Goal: Task Accomplishment & Management: Manage account settings

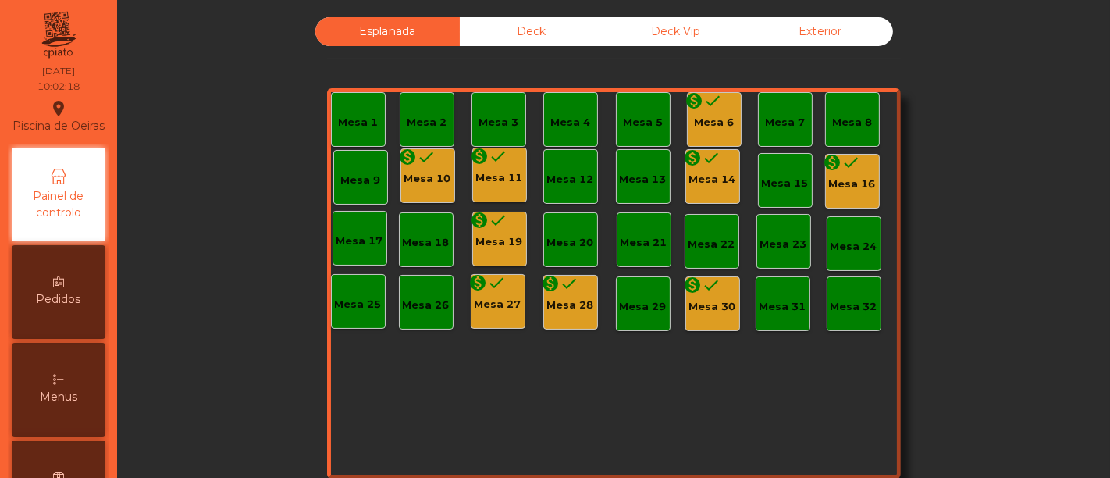
click at [709, 116] on div "Mesa 6" at bounding box center [714, 123] width 40 height 16
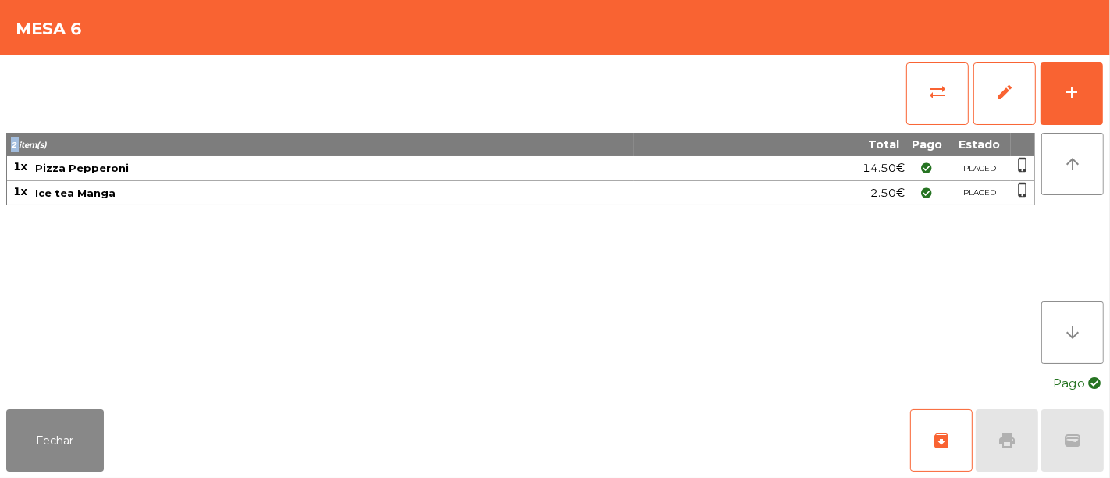
click at [709, 116] on div "sync_alt edit add" at bounding box center [554, 94] width 1097 height 78
click at [958, 439] on button "archive" at bounding box center [941, 440] width 62 height 62
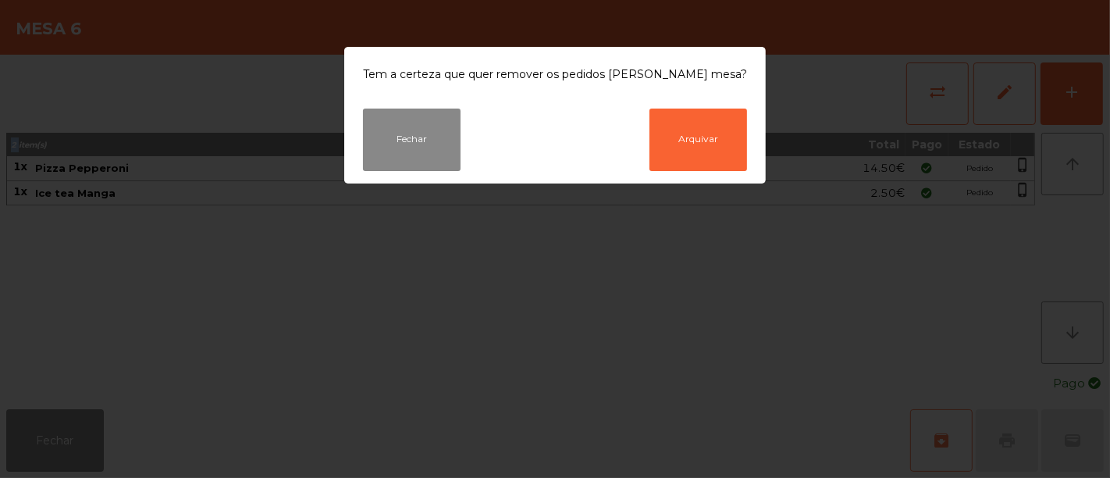
click at [958, 439] on ngb-modal-window "Tem a certeza que quer remover os pedidos [PERSON_NAME] mesa? Fechar Arquivar" at bounding box center [555, 239] width 1110 height 478
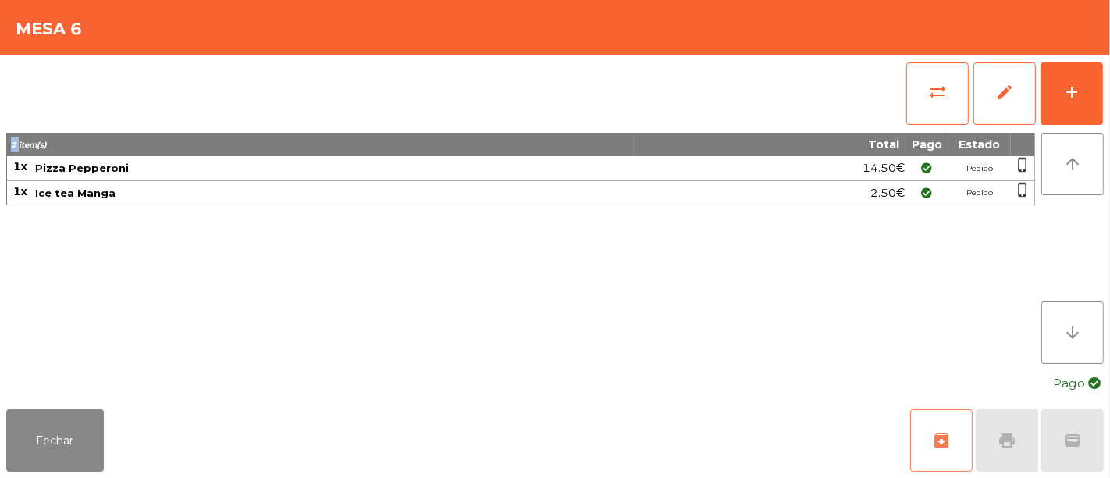
click at [958, 439] on button "archive" at bounding box center [941, 440] width 62 height 62
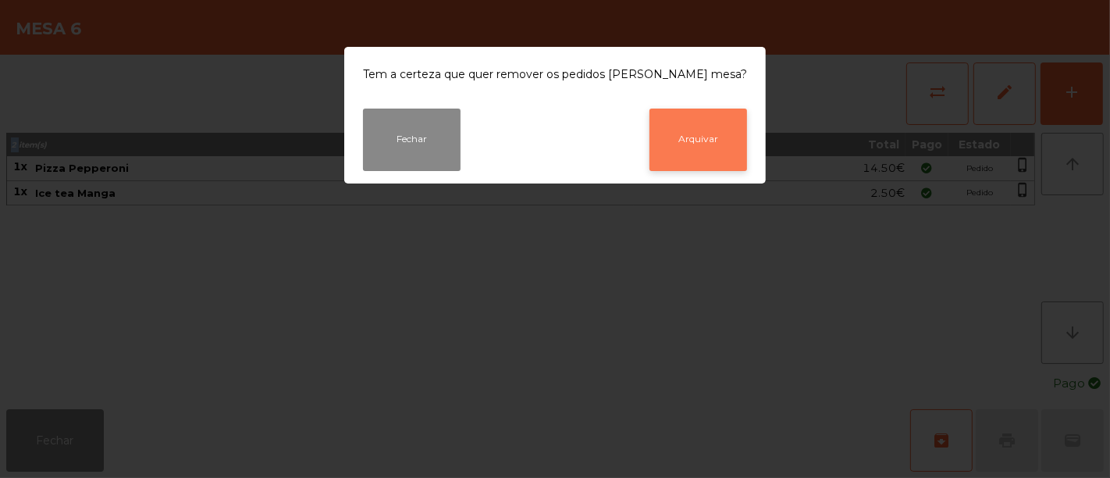
click at [658, 125] on button "Arquivar" at bounding box center [698, 139] width 98 height 62
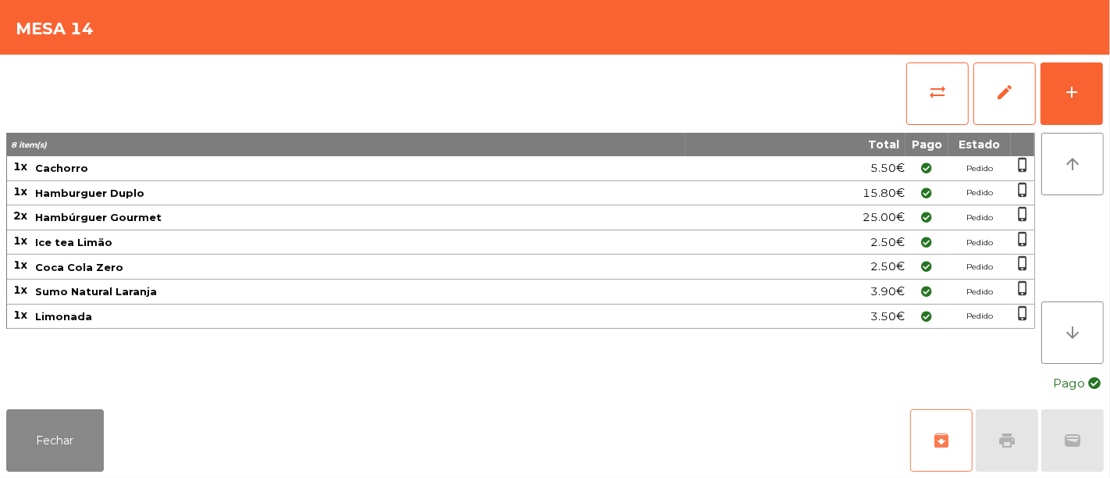
click at [948, 437] on span "archive" at bounding box center [941, 440] width 19 height 19
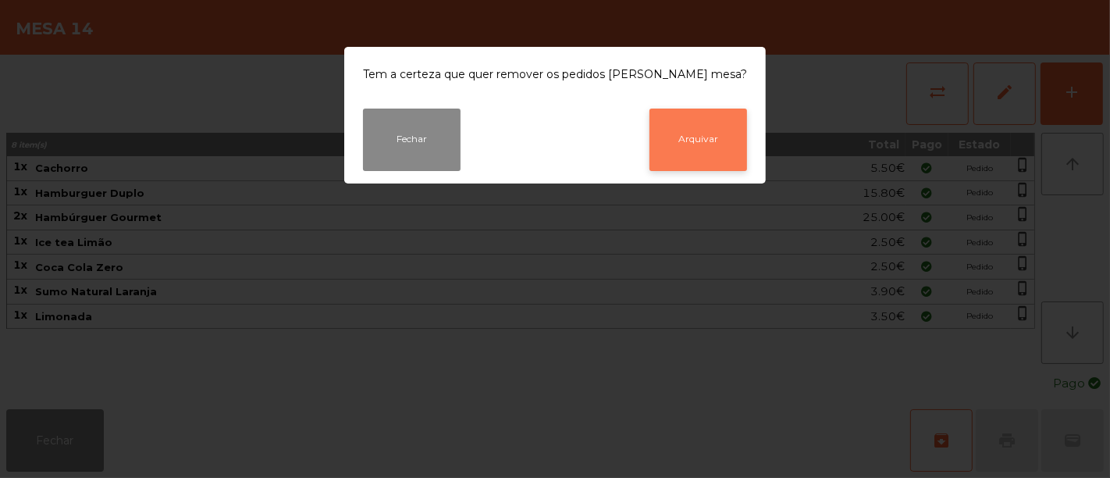
click at [695, 148] on button "Arquivar" at bounding box center [698, 139] width 98 height 62
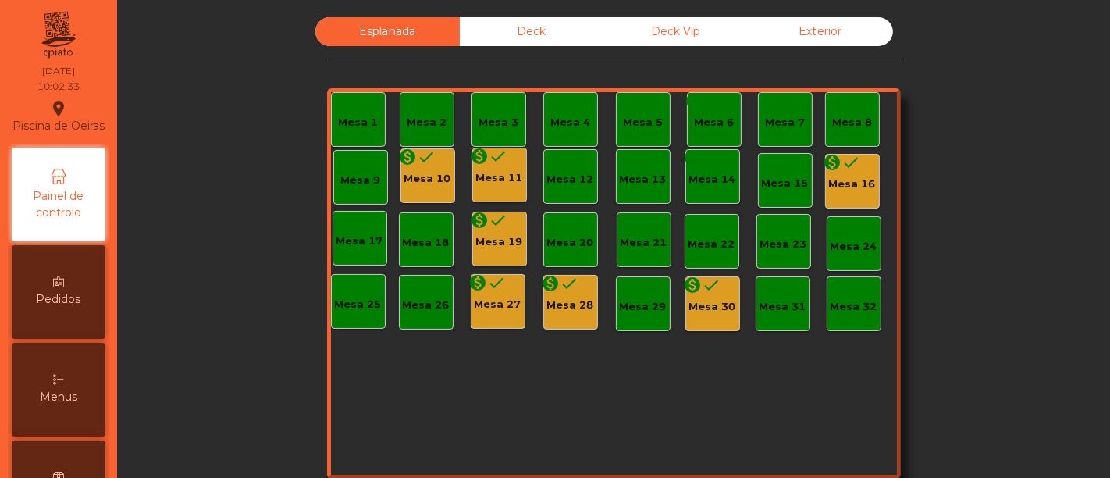
click at [855, 182] on div "Mesa 16" at bounding box center [852, 184] width 47 height 16
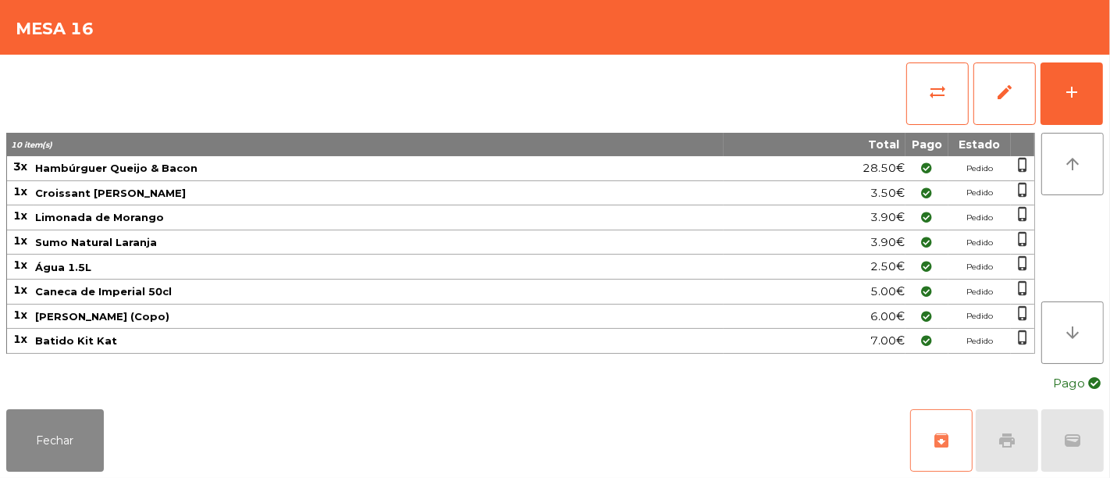
click at [932, 432] on span "archive" at bounding box center [941, 440] width 19 height 19
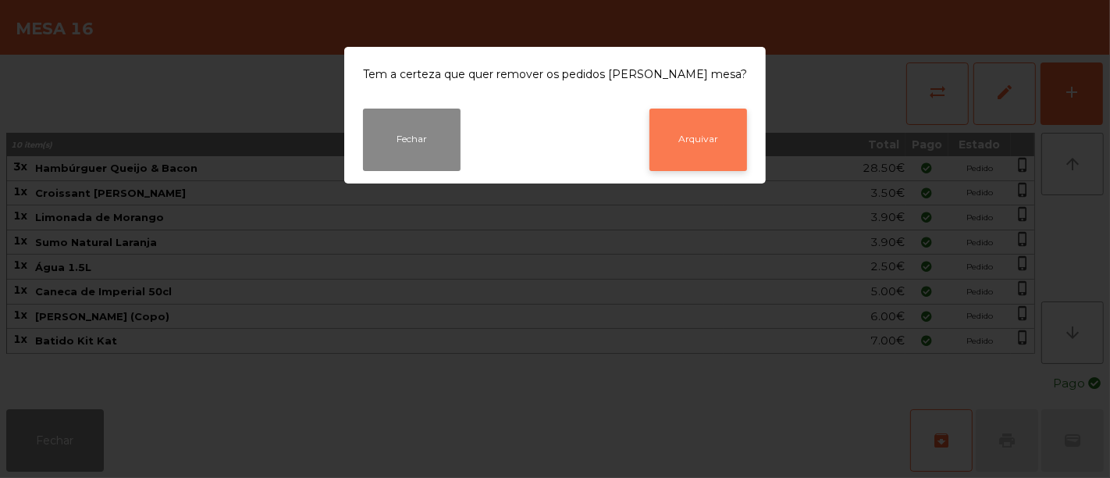
click at [700, 135] on button "Arquivar" at bounding box center [698, 139] width 98 height 62
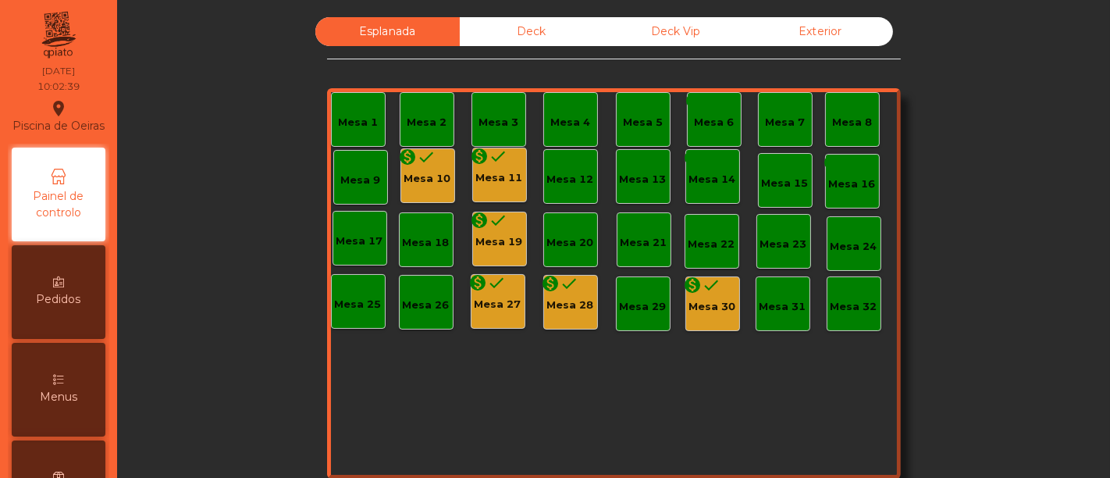
click at [489, 165] on div "monetization_on done" at bounding box center [489, 158] width 37 height 23
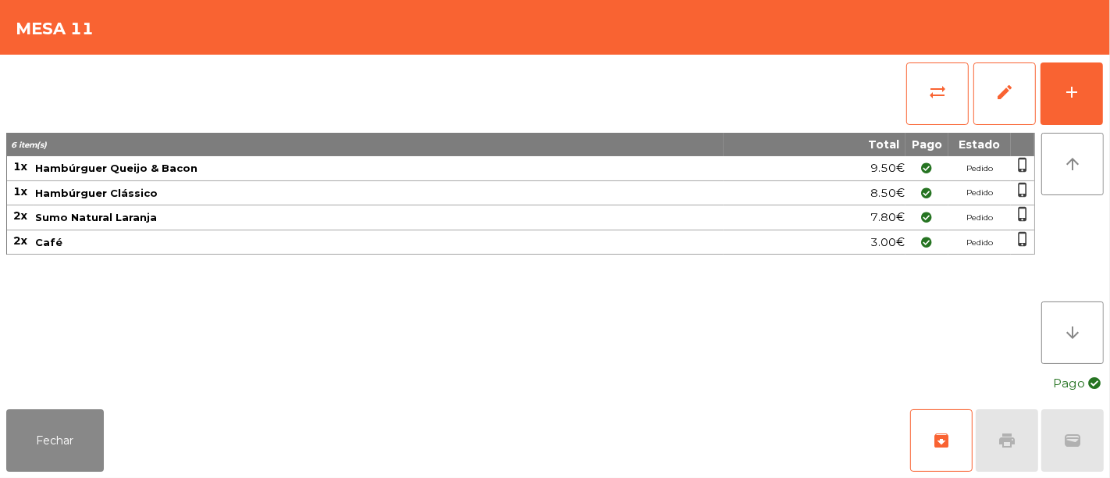
click at [489, 165] on span "Hambúrguer Queijo & Bacon" at bounding box center [378, 168] width 687 height 12
click at [957, 432] on button "archive" at bounding box center [941, 440] width 62 height 62
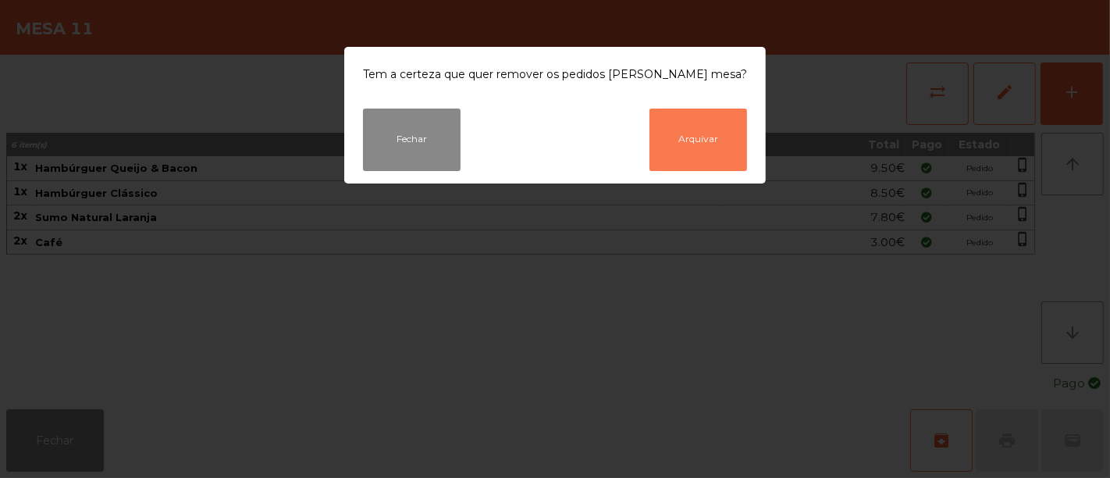
click at [709, 130] on button "Arquivar" at bounding box center [698, 139] width 98 height 62
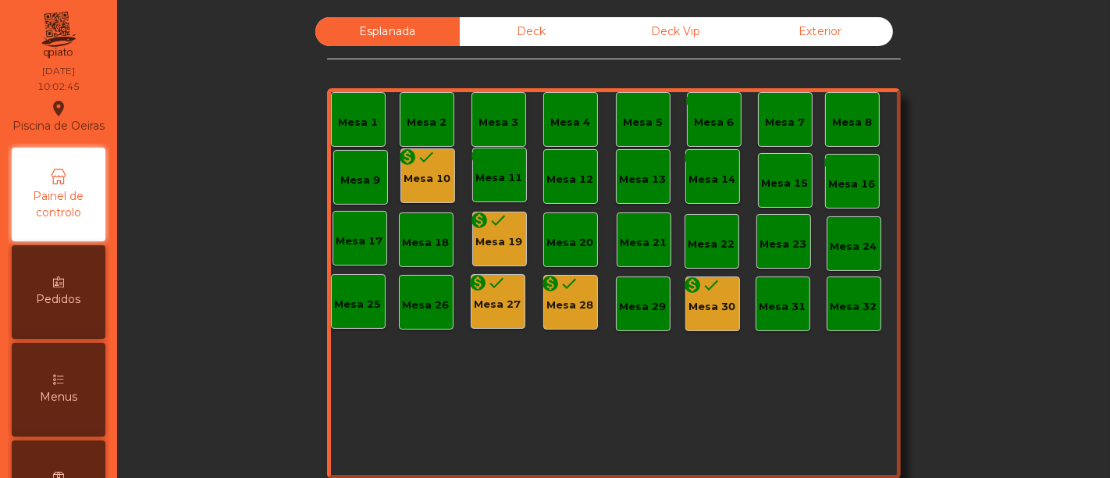
click at [430, 172] on div "Mesa 10" at bounding box center [427, 179] width 47 height 16
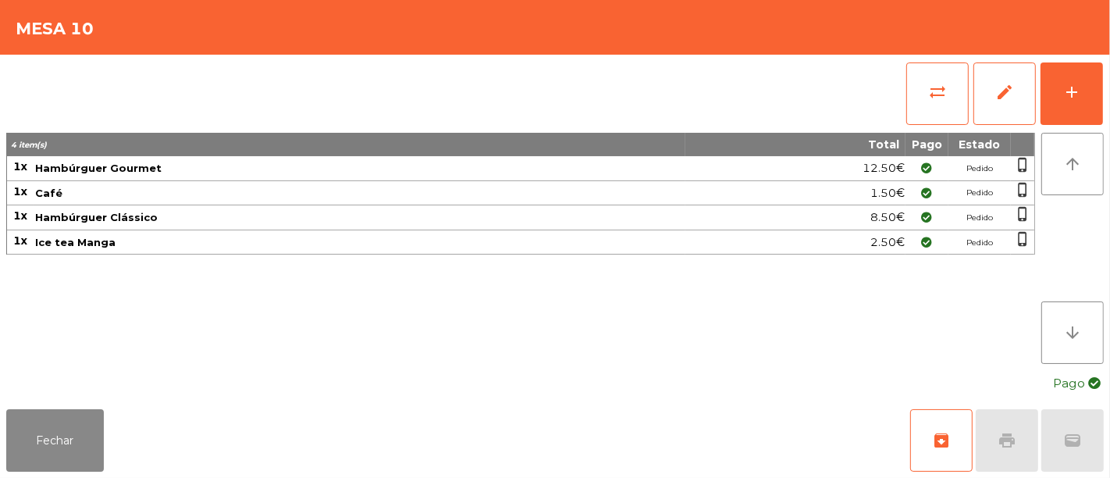
click at [430, 172] on span "Hambúrguer Gourmet" at bounding box center [359, 168] width 649 height 12
click at [935, 434] on span "archive" at bounding box center [941, 440] width 19 height 19
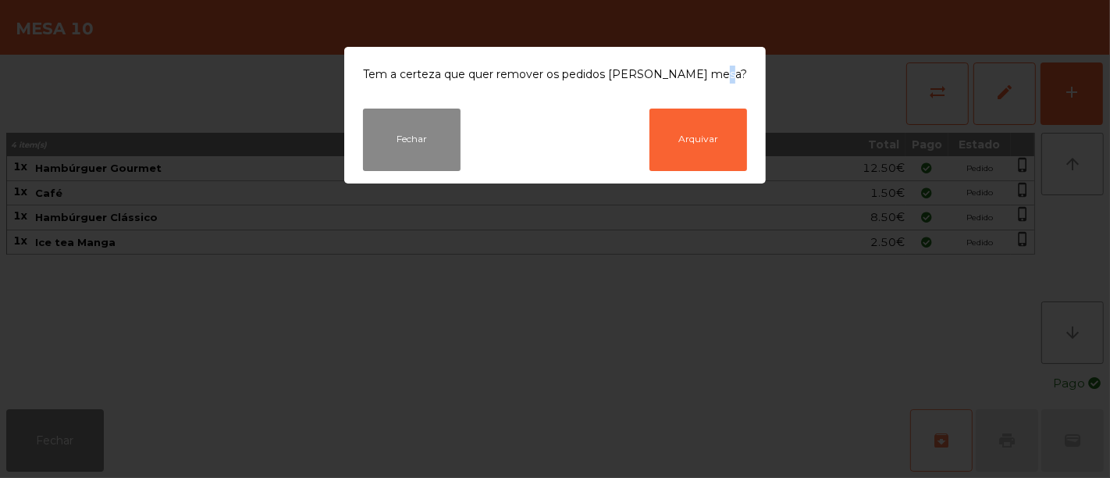
click at [935, 434] on ngb-modal-window "Tem a certeza que quer remover os pedidos [PERSON_NAME] mesa? Fechar Arquivar" at bounding box center [555, 239] width 1110 height 478
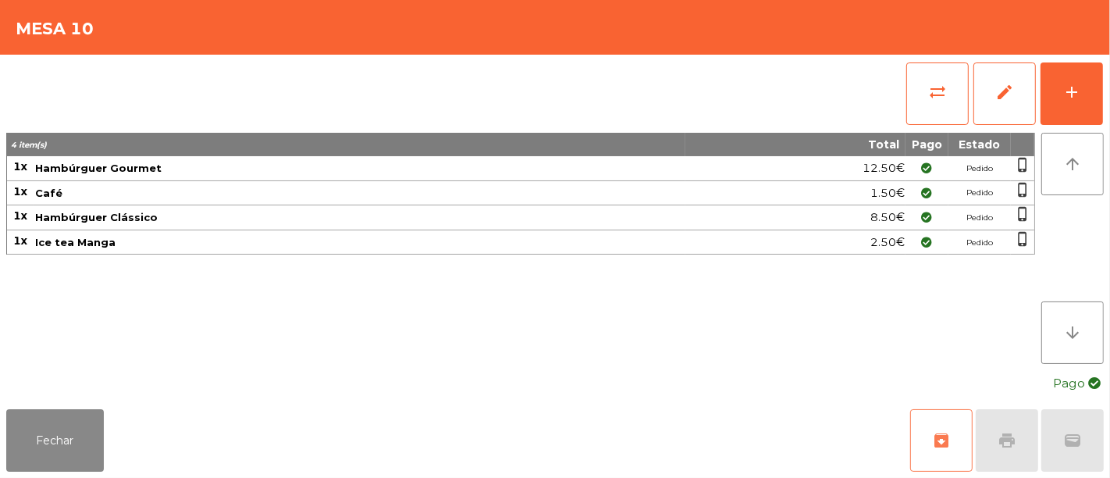
click at [941, 436] on span "archive" at bounding box center [941, 440] width 19 height 19
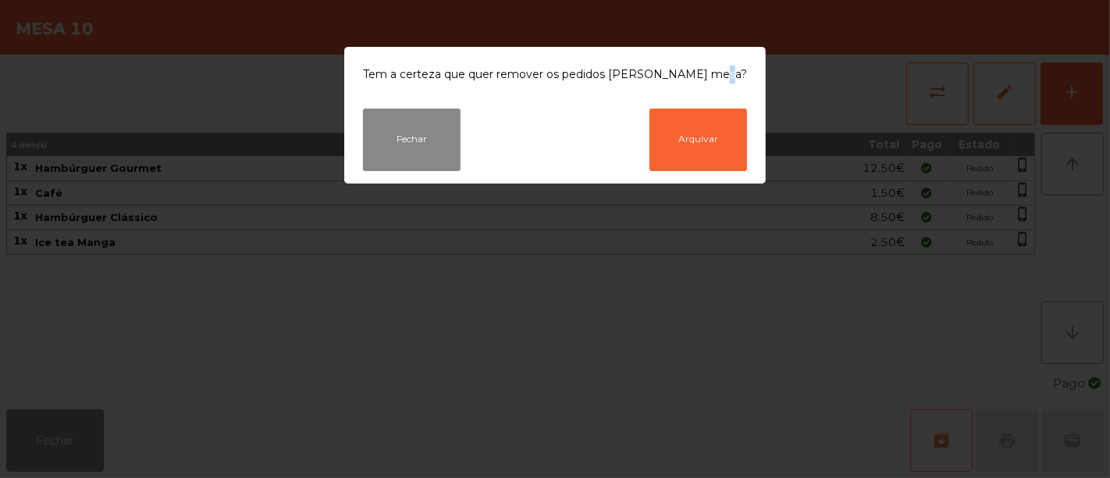
click at [941, 436] on ngb-modal-window "Tem a certeza que quer remover os pedidos [PERSON_NAME] mesa? Fechar Arquivar" at bounding box center [555, 239] width 1110 height 478
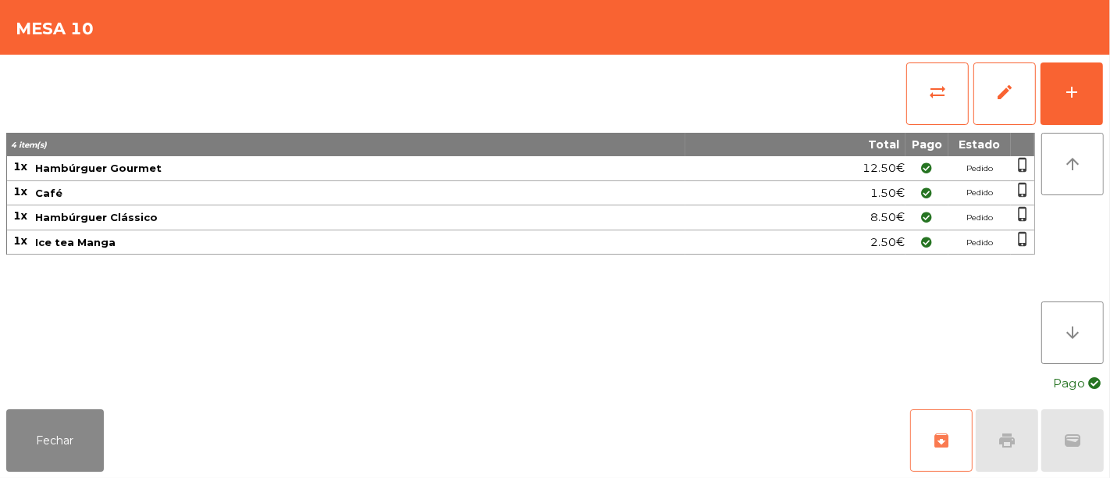
click at [945, 439] on span "archive" at bounding box center [941, 440] width 19 height 19
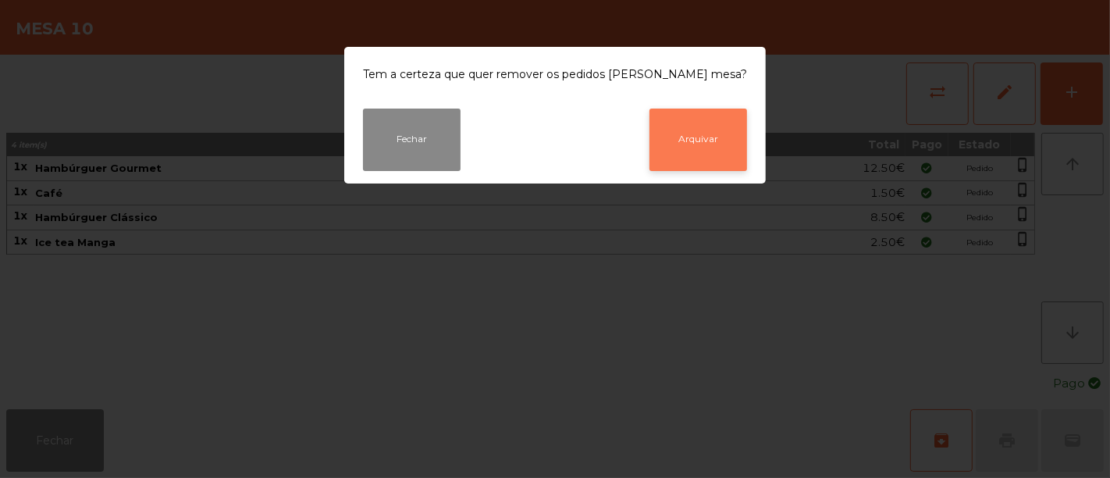
click at [680, 133] on button "Arquivar" at bounding box center [698, 139] width 98 height 62
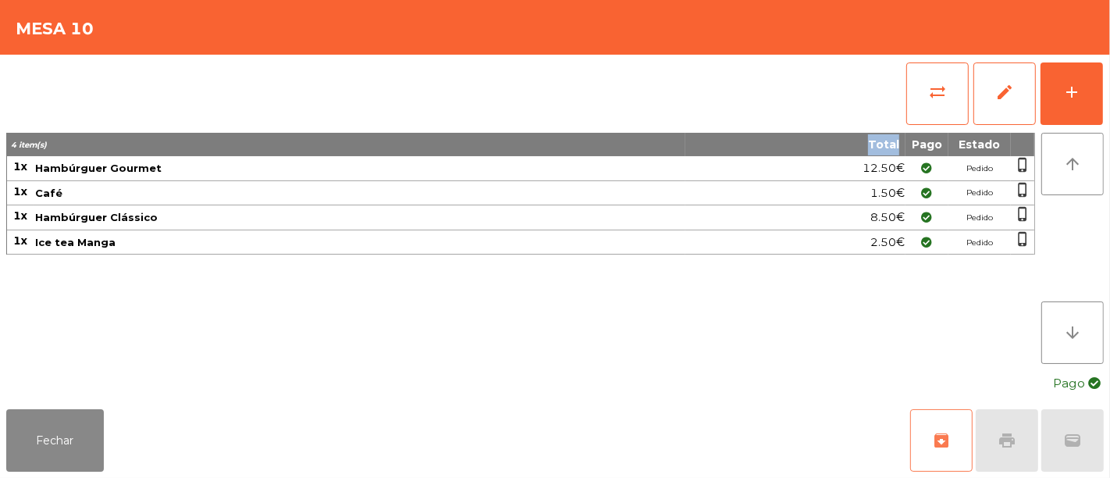
click at [685, 133] on th "Total" at bounding box center [795, 144] width 220 height 23
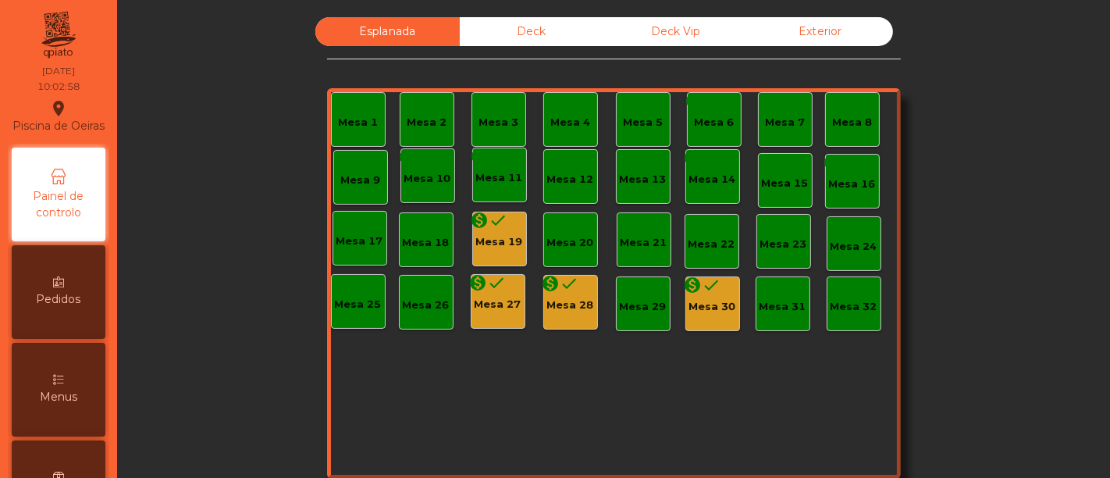
click at [497, 229] on div "monetization_on done" at bounding box center [489, 222] width 37 height 23
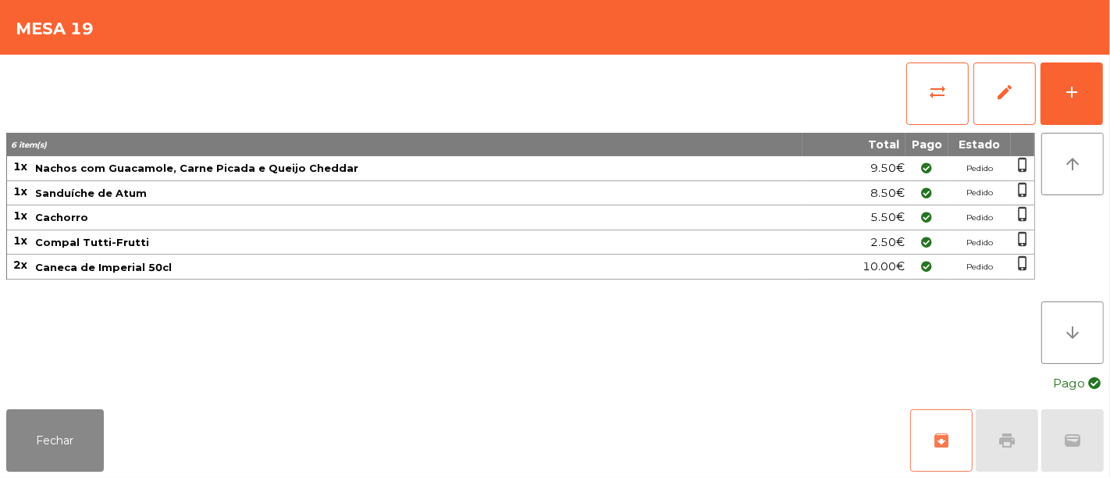
click at [941, 442] on span "archive" at bounding box center [941, 440] width 19 height 19
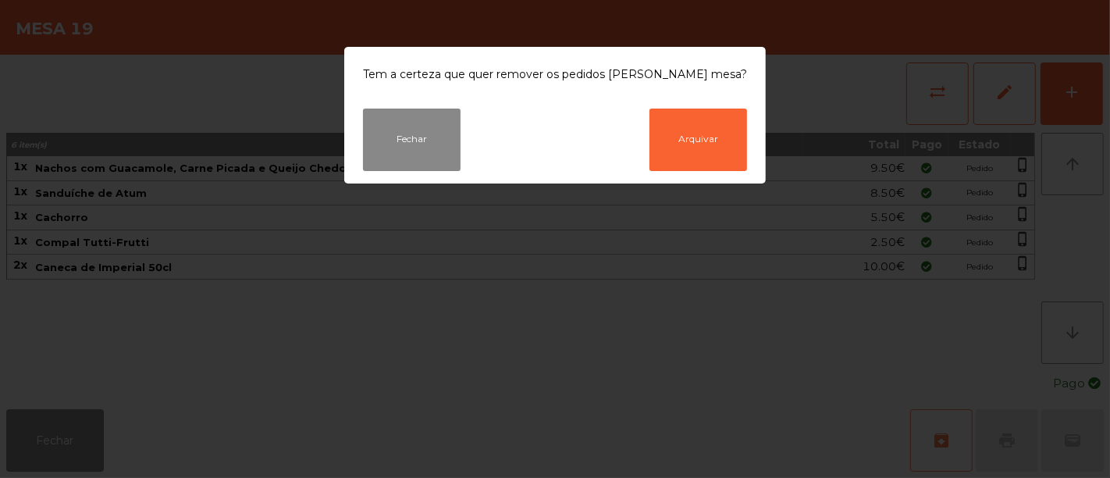
click at [941, 442] on ngb-modal-window "Tem a certeza que quer remover os pedidos [PERSON_NAME] mesa? Fechar Arquivar" at bounding box center [555, 239] width 1110 height 478
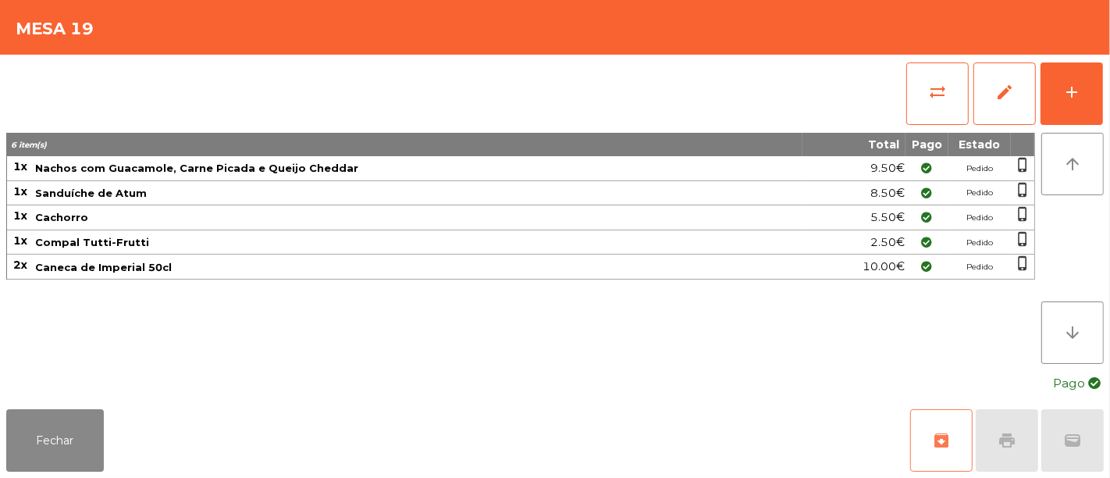
click at [945, 437] on span "archive" at bounding box center [941, 440] width 19 height 19
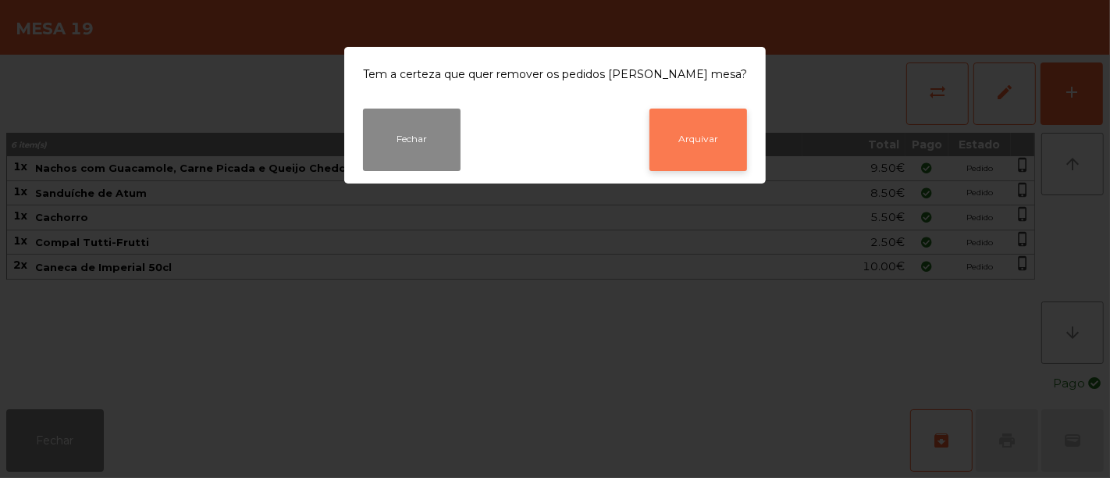
click at [681, 130] on button "Arquivar" at bounding box center [698, 139] width 98 height 62
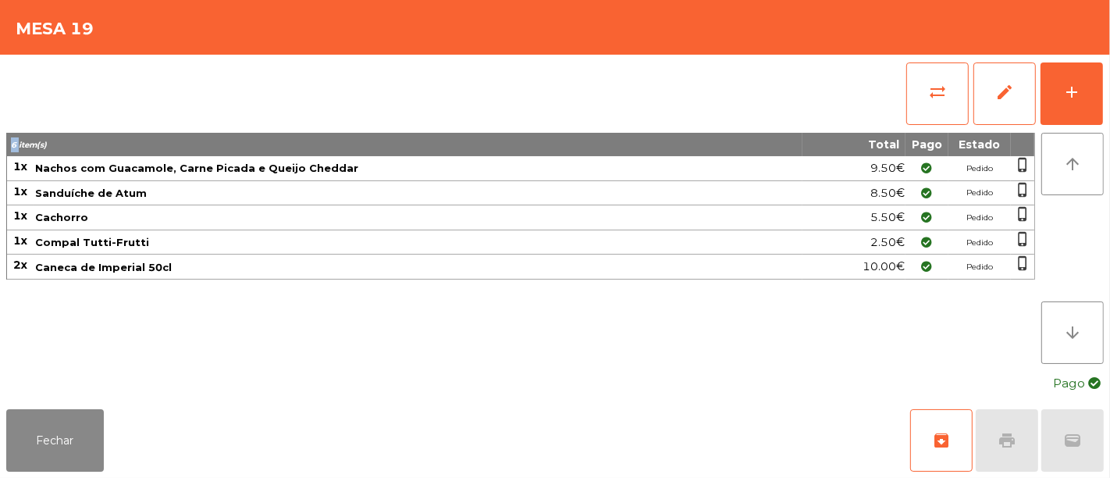
click at [681, 130] on div "sync_alt edit add" at bounding box center [554, 94] width 1097 height 78
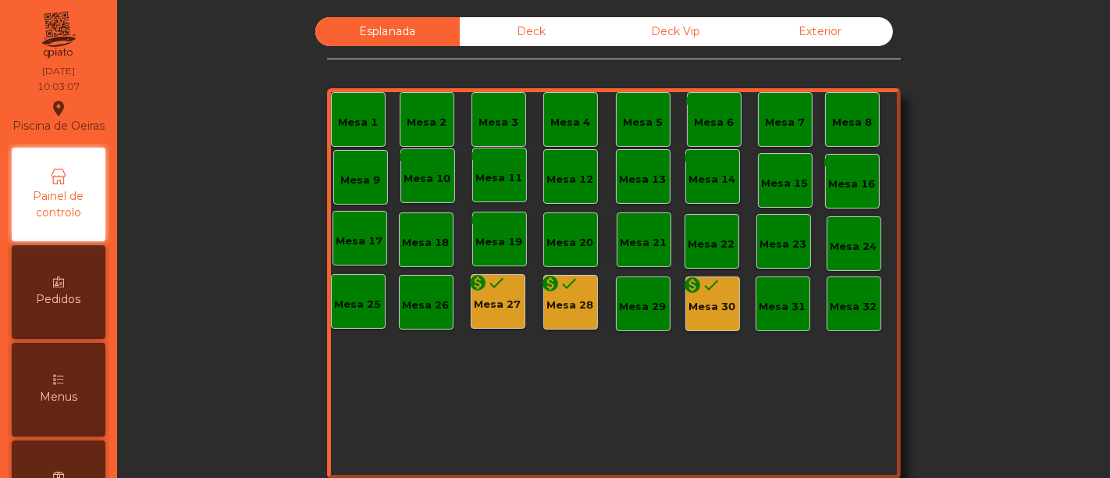
click at [498, 309] on div "Mesa 27" at bounding box center [498, 305] width 47 height 16
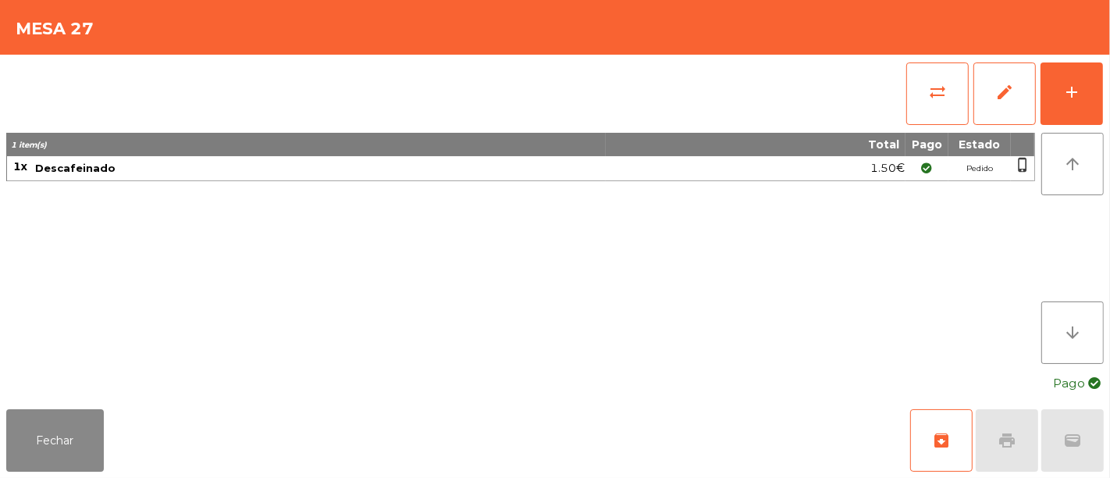
click at [498, 309] on div "1 item(s) Total Pago Estado 1x Descafeinado 1.50€ Pedido phone_iphone" at bounding box center [520, 248] width 1029 height 231
click at [948, 435] on span "archive" at bounding box center [941, 440] width 19 height 19
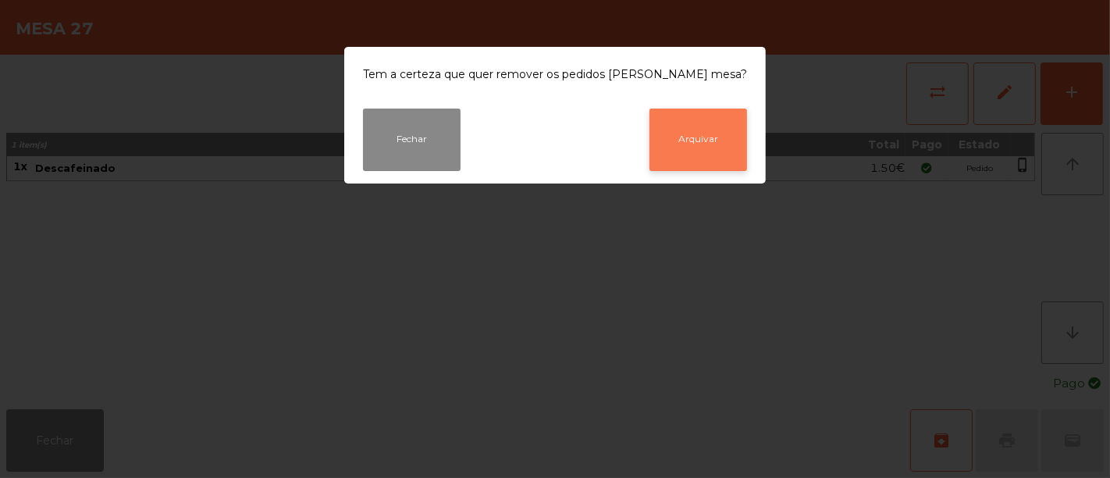
click at [694, 128] on button "Arquivar" at bounding box center [698, 139] width 98 height 62
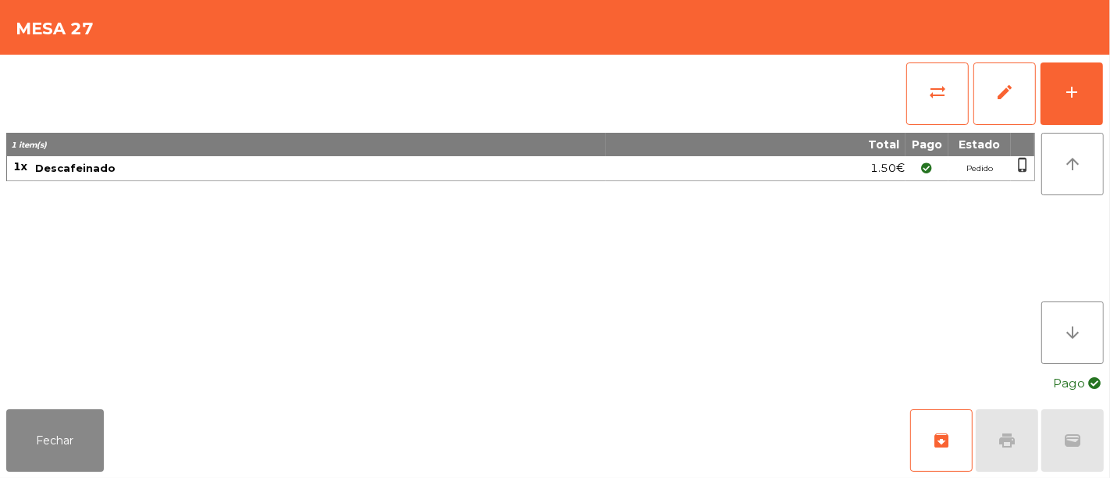
click at [694, 128] on div "sync_alt edit add" at bounding box center [554, 94] width 1097 height 78
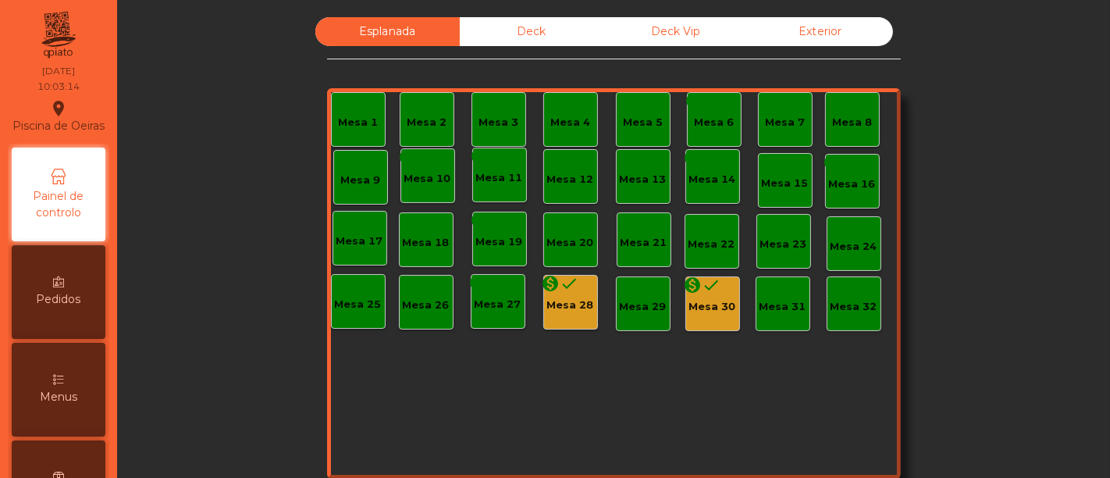
click at [699, 308] on div "Mesa 30" at bounding box center [712, 307] width 47 height 16
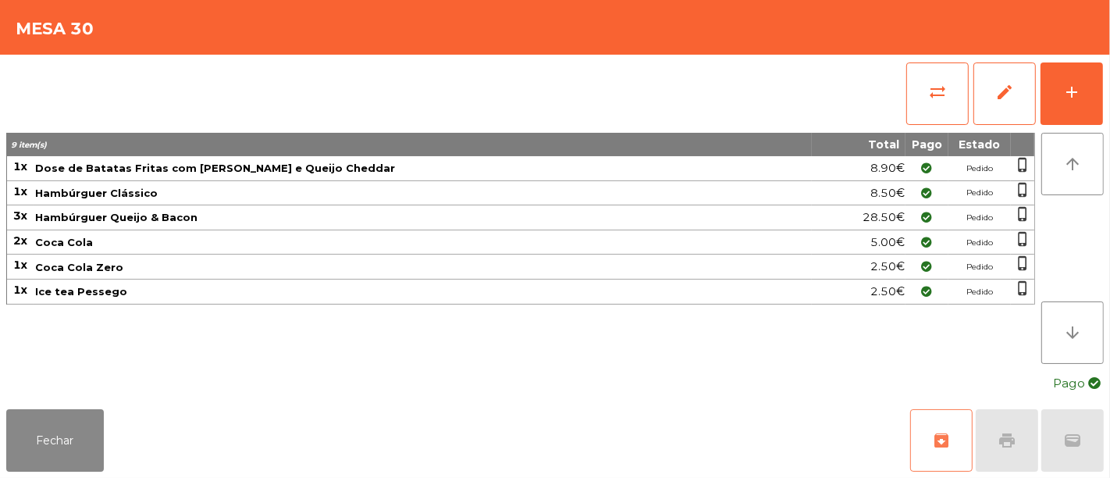
click at [946, 436] on span "archive" at bounding box center [941, 440] width 19 height 19
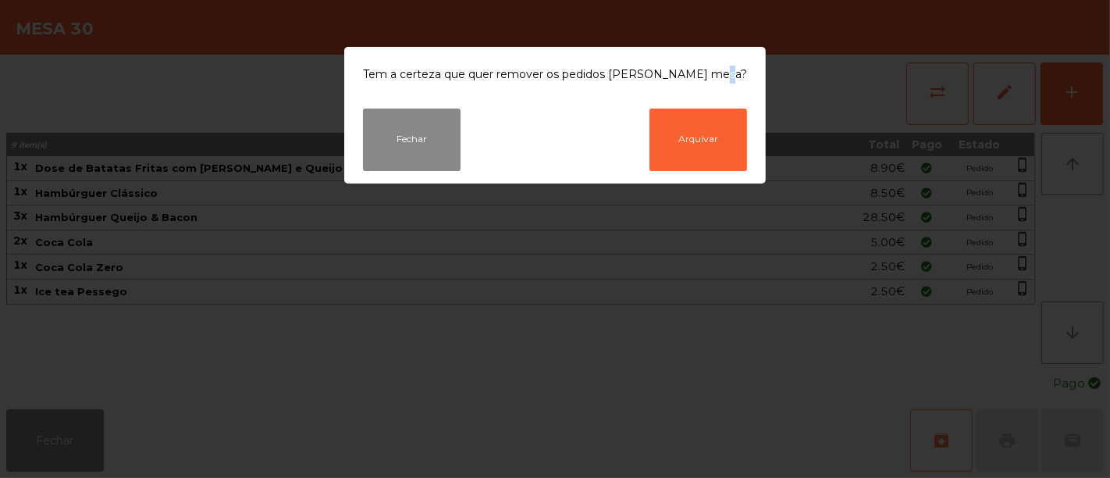
click at [946, 436] on ngb-modal-window "Tem a certeza que quer remover os pedidos [PERSON_NAME] mesa? Fechar Arquivar" at bounding box center [555, 239] width 1110 height 478
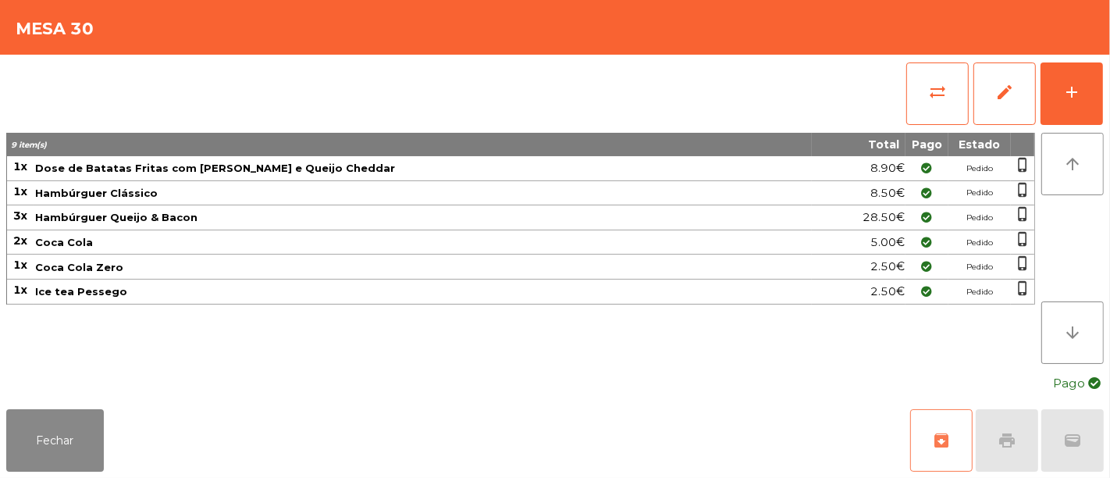
click at [934, 445] on span "archive" at bounding box center [941, 440] width 19 height 19
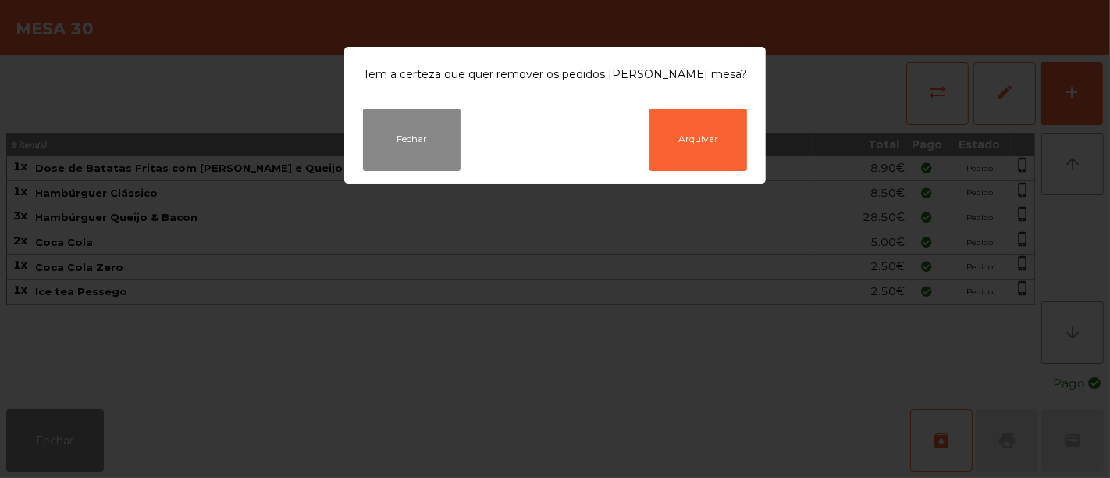
click at [248, 173] on ngb-modal-window "Tem a certeza que quer remover os pedidos [PERSON_NAME] mesa? Fechar Arquivar" at bounding box center [555, 239] width 1110 height 478
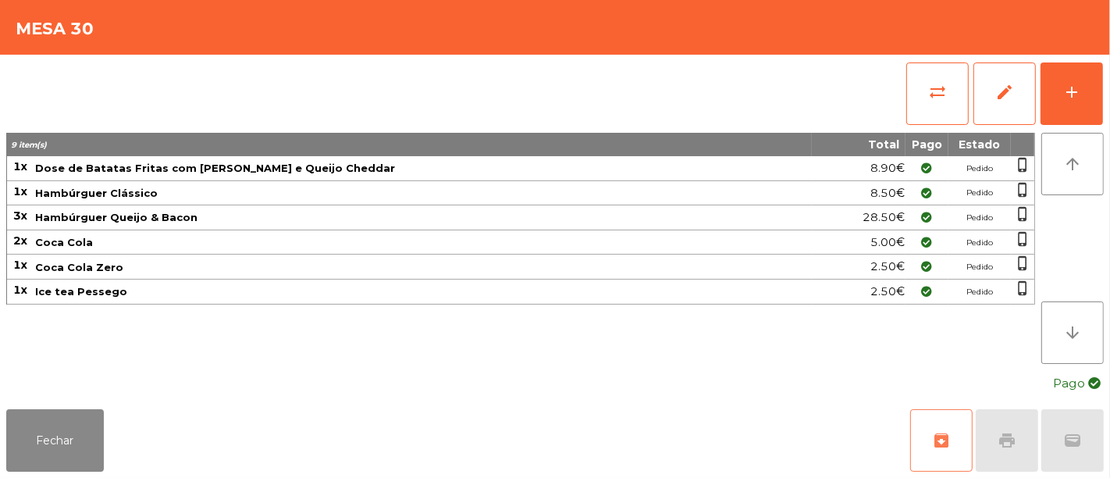
click at [945, 438] on span "archive" at bounding box center [941, 440] width 19 height 19
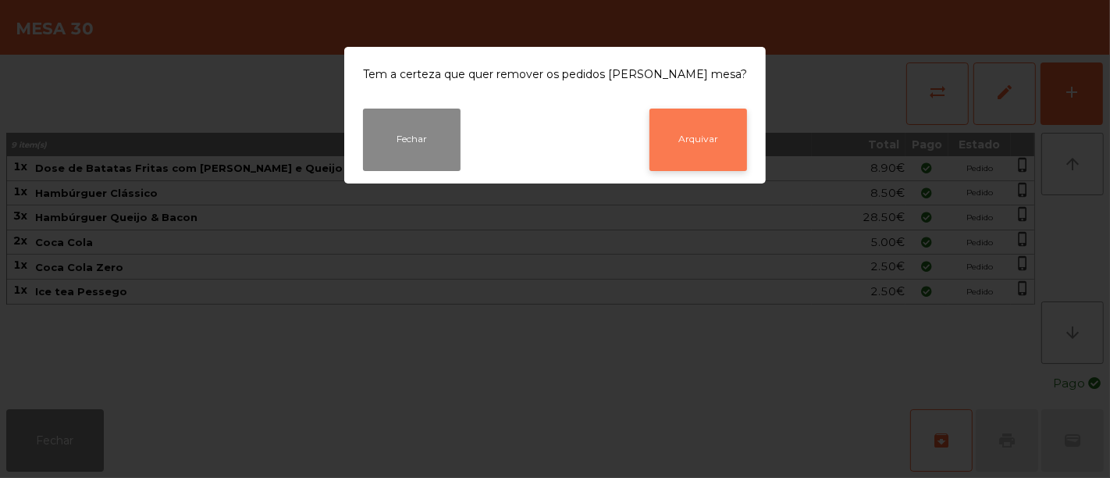
click at [700, 140] on button "Arquivar" at bounding box center [698, 139] width 98 height 62
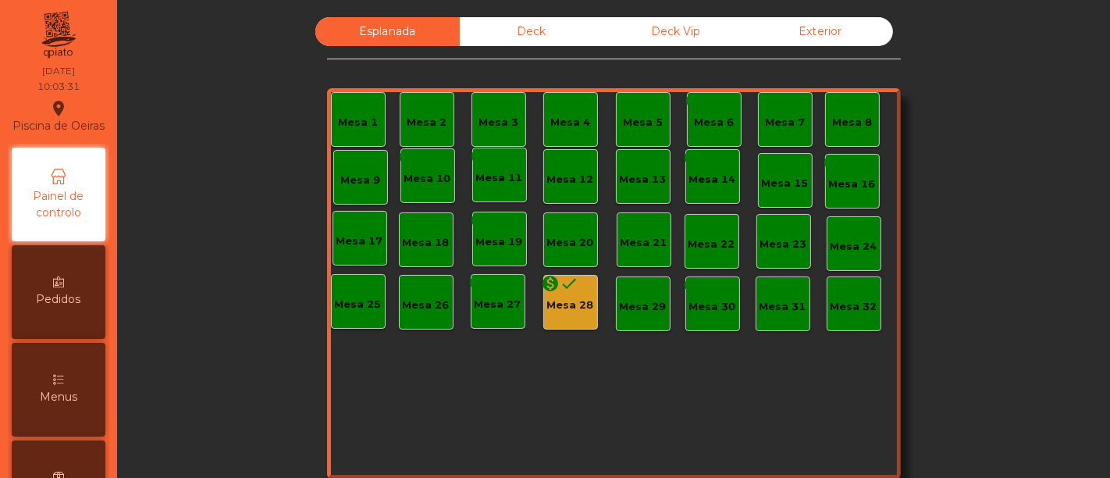
click at [575, 309] on div "Mesa 28" at bounding box center [570, 305] width 47 height 16
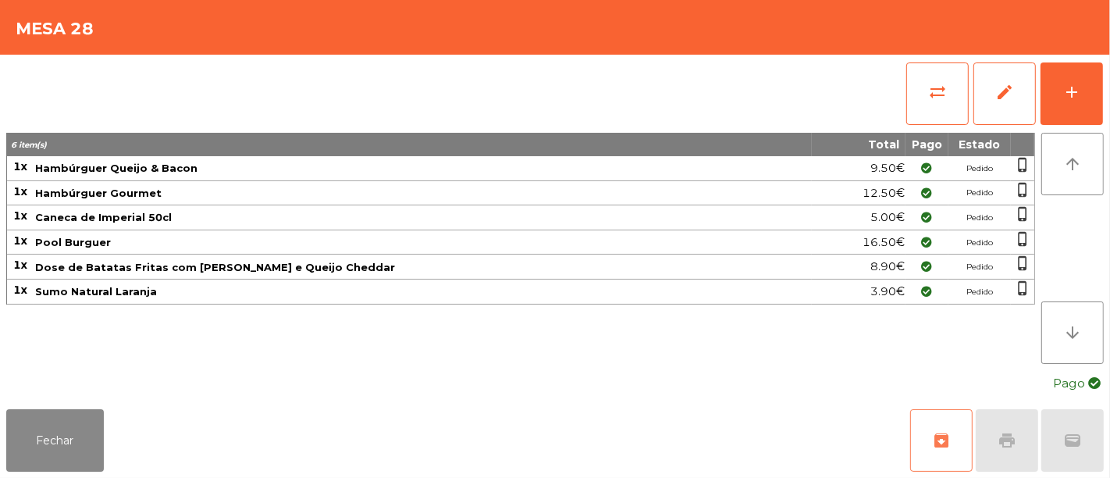
click at [943, 444] on span "archive" at bounding box center [941, 440] width 19 height 19
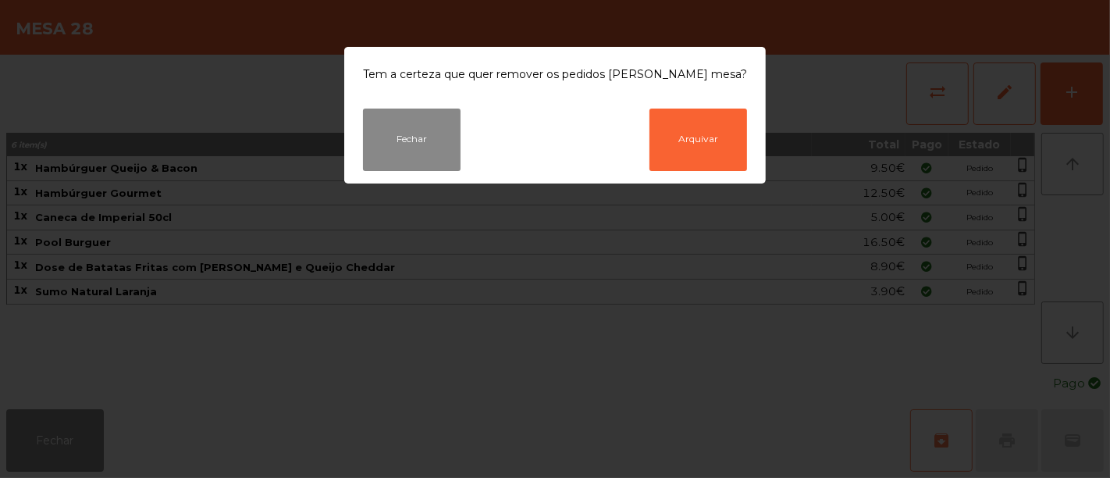
click at [943, 444] on ngb-modal-window "Tem a certeza que quer remover os pedidos [PERSON_NAME] mesa? Fechar Arquivar" at bounding box center [555, 239] width 1110 height 478
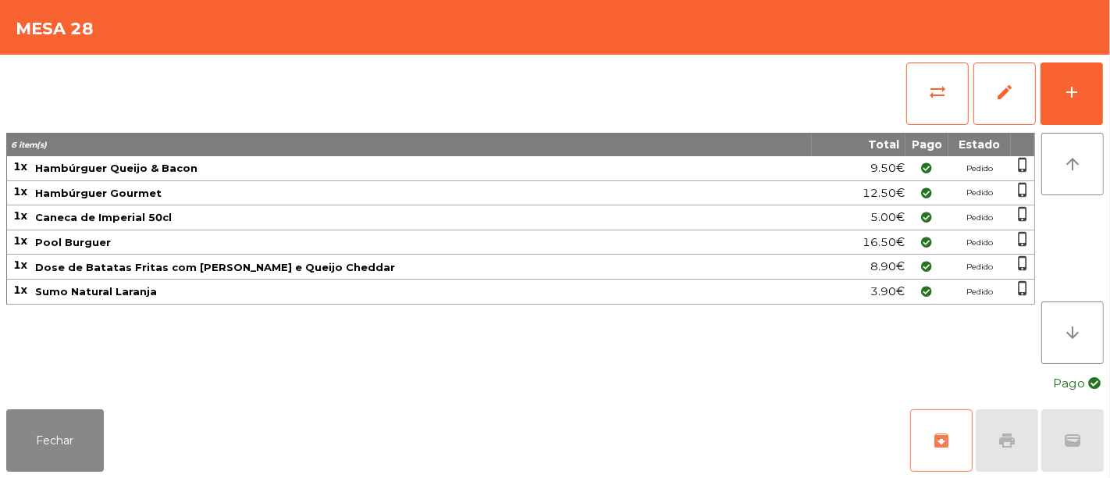
click at [946, 445] on span "archive" at bounding box center [941, 440] width 19 height 19
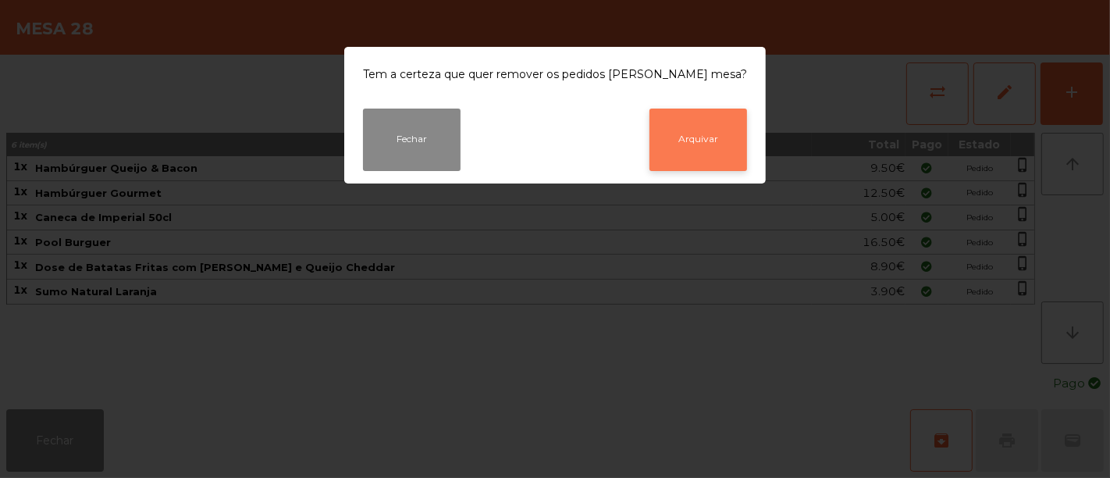
click at [669, 127] on button "Arquivar" at bounding box center [698, 139] width 98 height 62
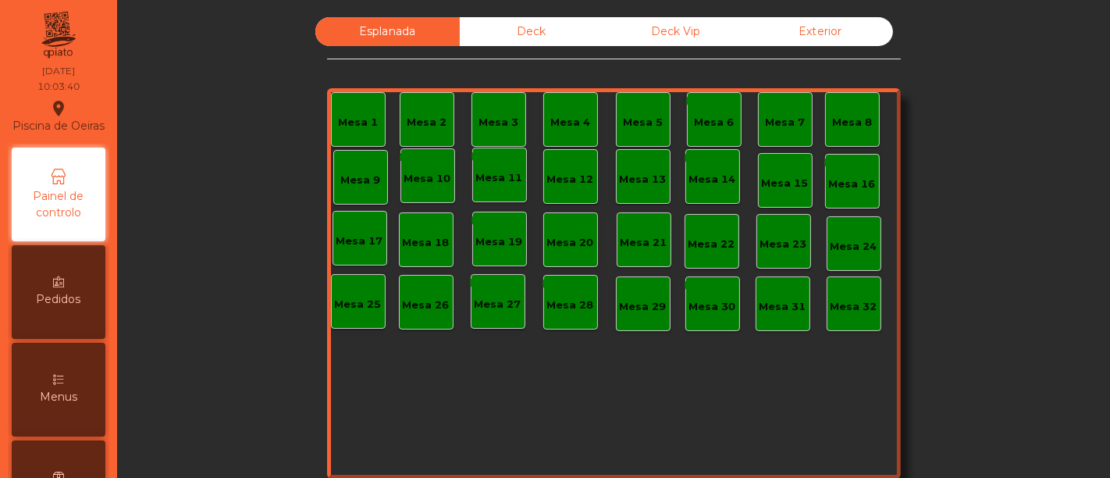
click at [537, 1] on div "Esplanada Deck Deck Vip Exterior Mesa 1 Mesa 2 Mesa 3 Mesa 4 Mesa 5 monetizatio…" at bounding box center [613, 239] width 993 height 478
click at [696, 28] on div "Deck Vip" at bounding box center [676, 31] width 144 height 29
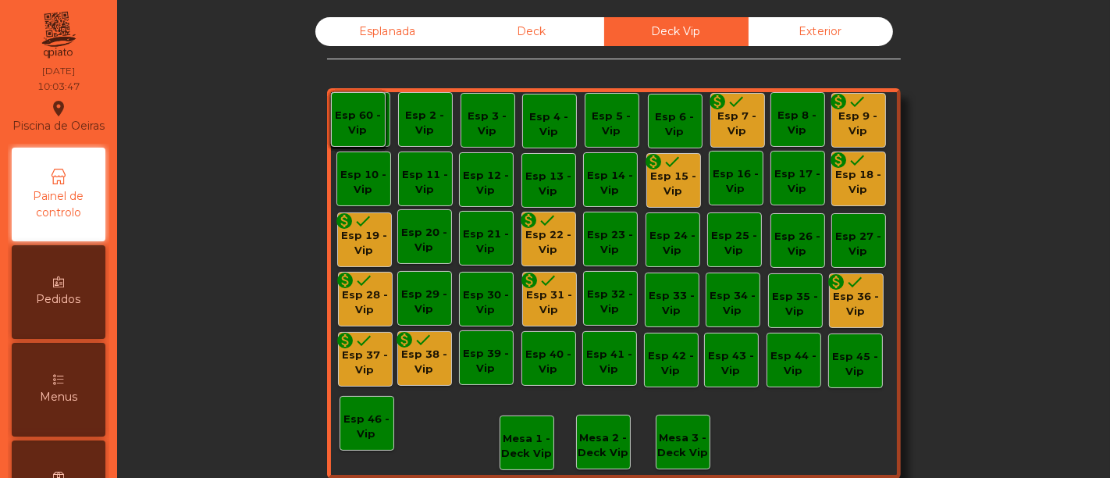
click at [724, 115] on div "Esp 7 - Vip" at bounding box center [737, 123] width 53 height 30
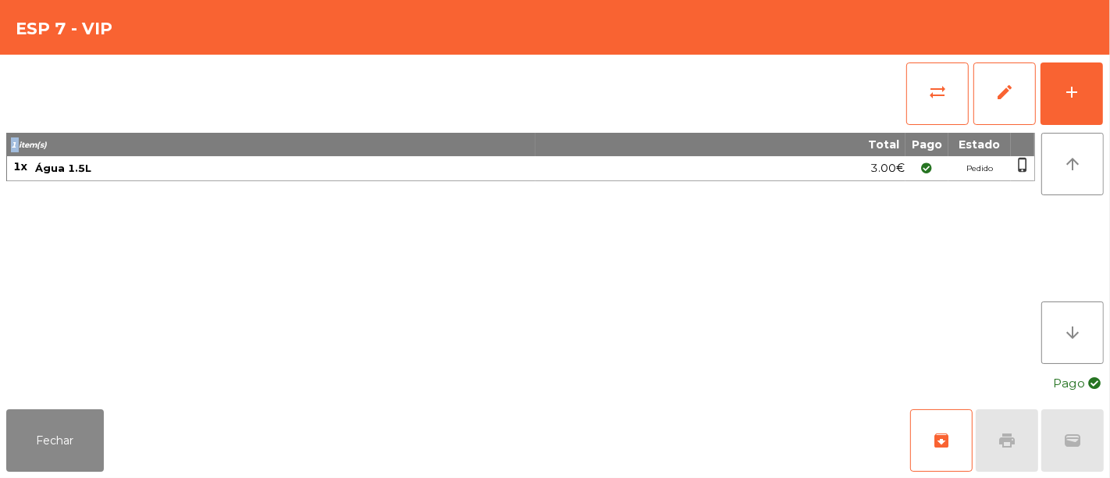
click at [724, 115] on div "sync_alt edit add" at bounding box center [554, 94] width 1097 height 78
click at [94, 444] on button "Fechar" at bounding box center [55, 440] width 98 height 62
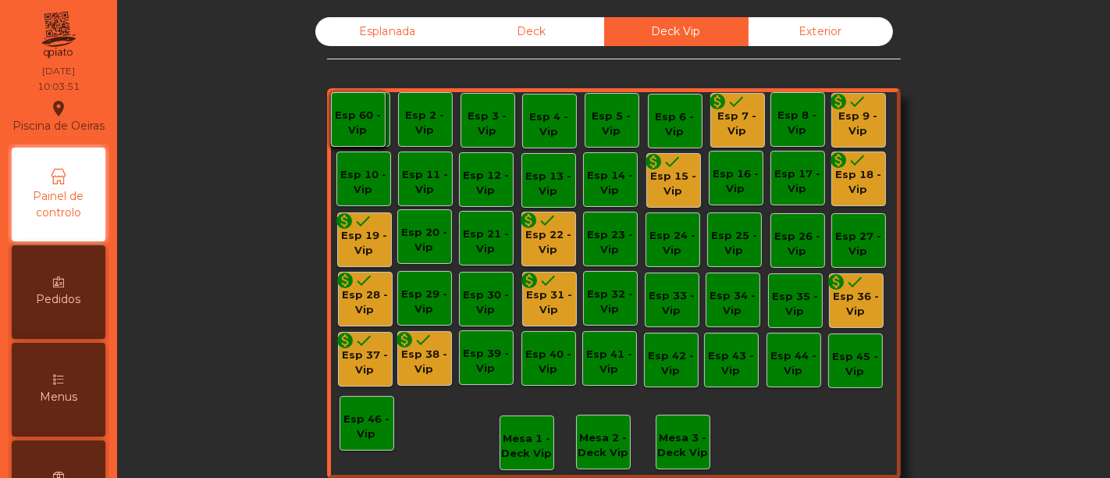
click at [94, 436] on div "Menus" at bounding box center [59, 390] width 94 height 94
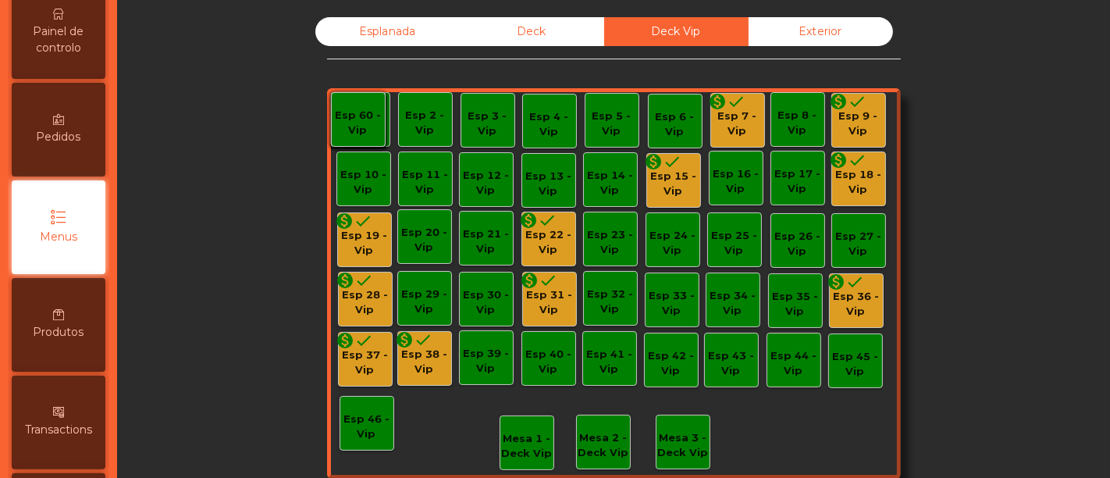
scroll to position [162, 0]
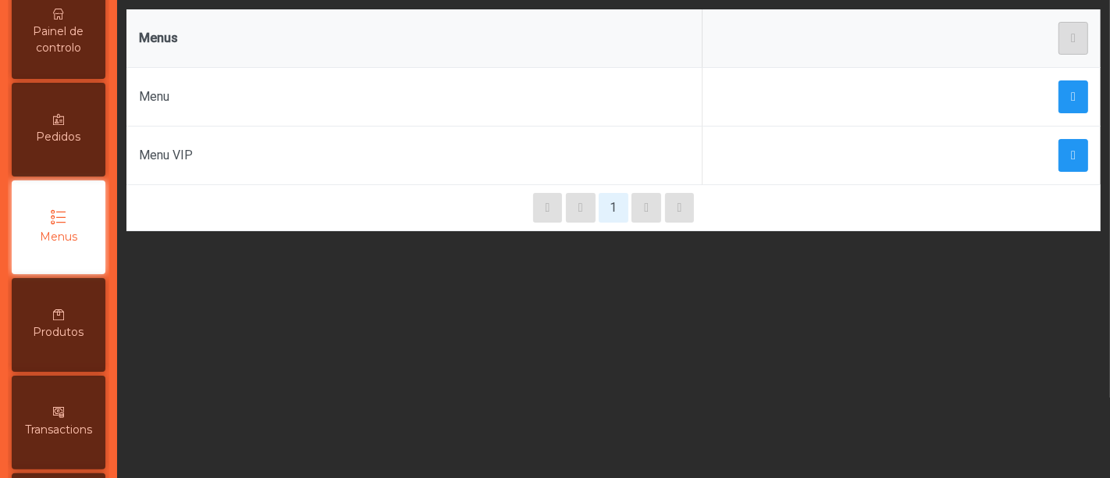
click at [69, 141] on span "Pedidos" at bounding box center [59, 137] width 44 height 16
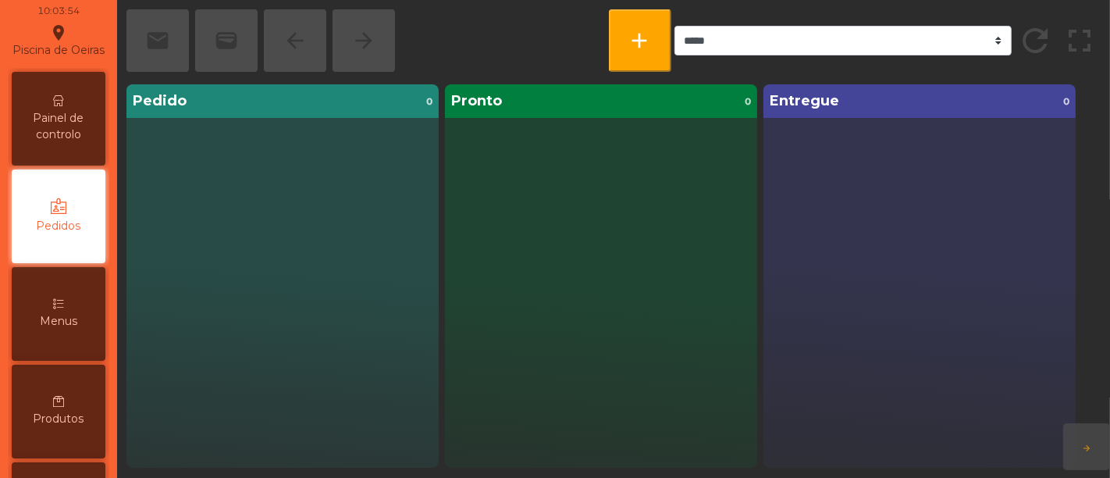
click at [69, 141] on div "Painel de controlo Pedidos Menus Produtos Transactions request_page Faturação e…" at bounding box center [58, 411] width 101 height 687
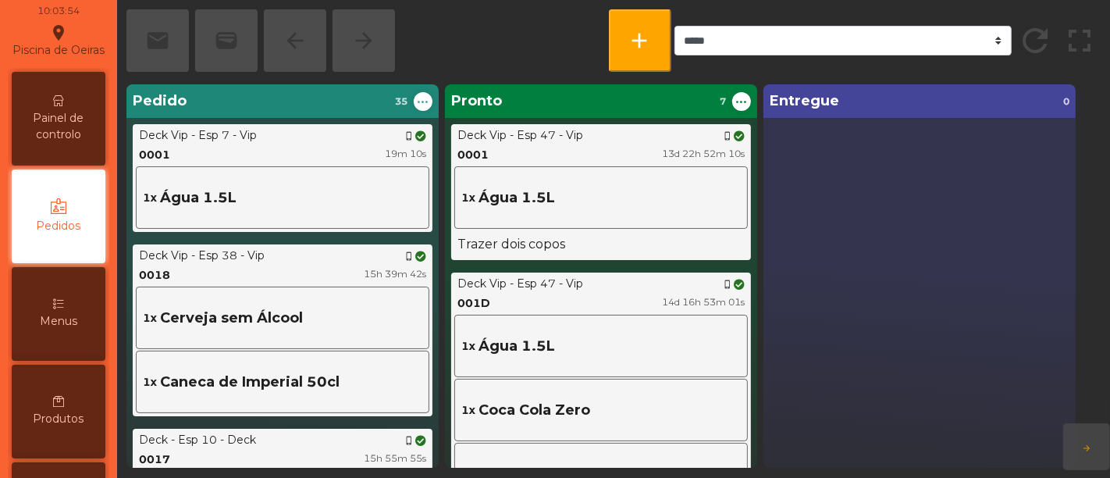
scroll to position [65, 0]
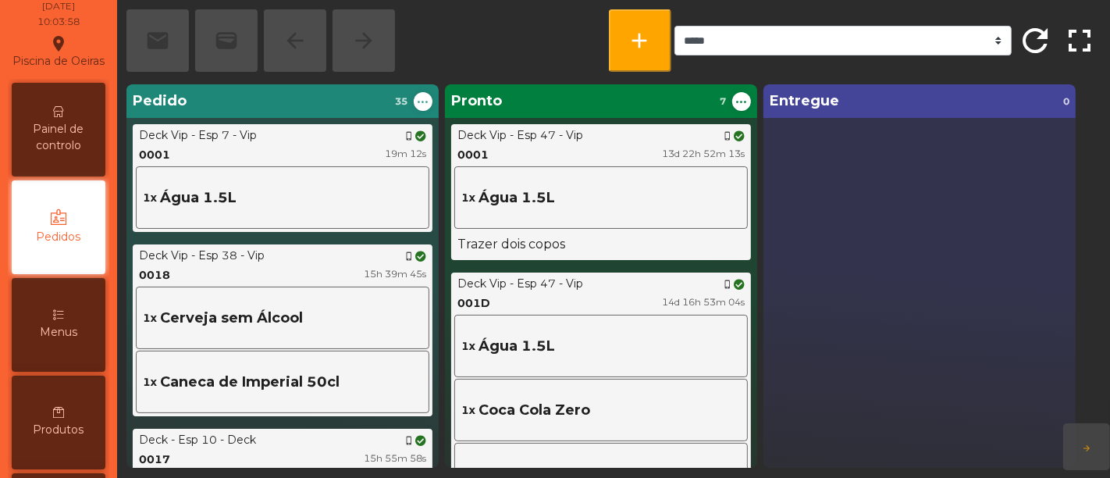
drag, startPoint x: 52, startPoint y: 158, endPoint x: 52, endPoint y: 149, distance: 8.6
click at [52, 150] on span "Painel de controlo" at bounding box center [59, 137] width 86 height 33
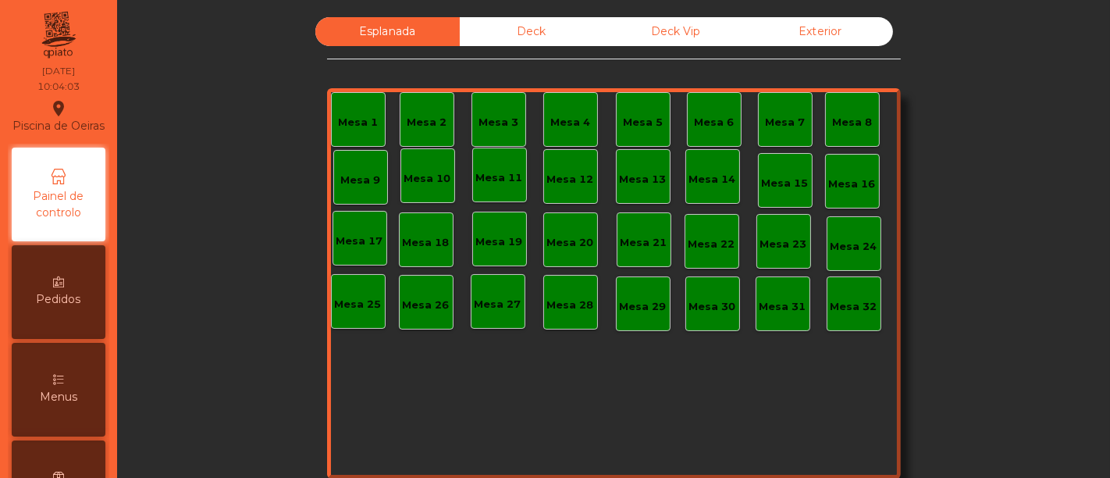
drag, startPoint x: 526, startPoint y: 34, endPoint x: 965, endPoint y: 119, distance: 447.6
click at [965, 119] on div "Esplanada Deck Deck Vip Exterior Mesa 1 Mesa 2 Mesa 3 Mesa 4 [GEOGRAPHIC_DATA] …" at bounding box center [613, 264] width 951 height 494
click at [692, 33] on div "Deck Vip" at bounding box center [676, 31] width 144 height 29
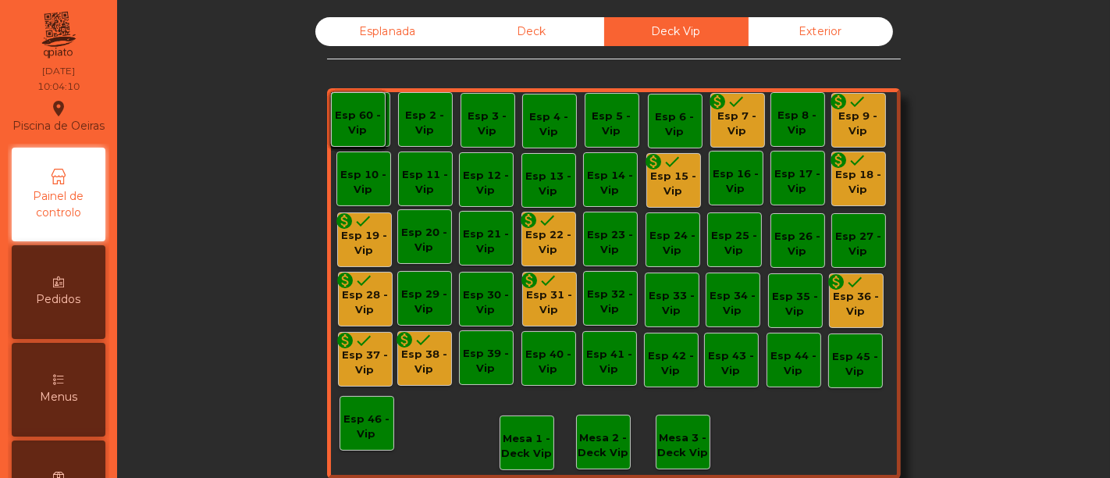
click at [852, 112] on div "monetization_on done" at bounding box center [848, 103] width 37 height 23
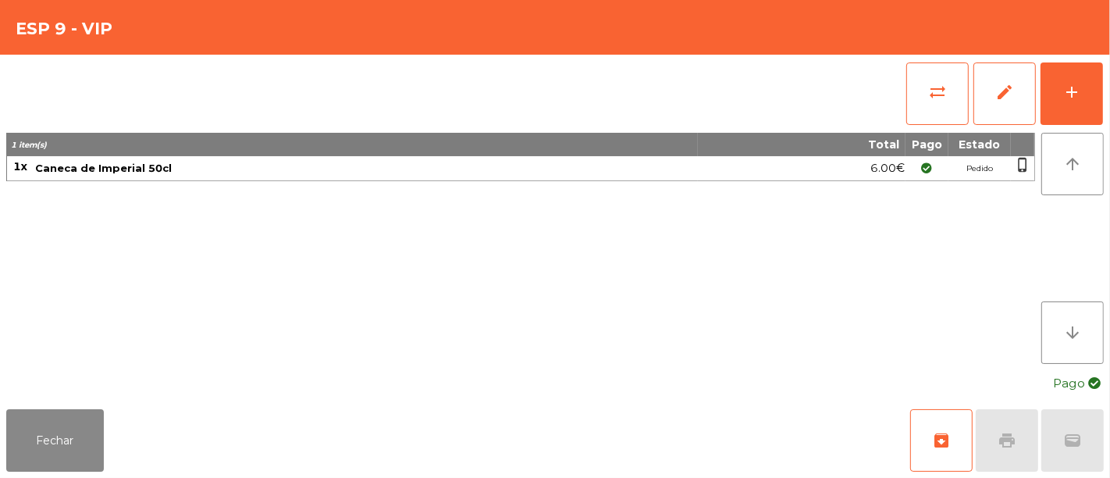
click at [852, 112] on div "sync_alt edit add" at bounding box center [554, 94] width 1097 height 78
click at [948, 433] on span "archive" at bounding box center [941, 440] width 19 height 19
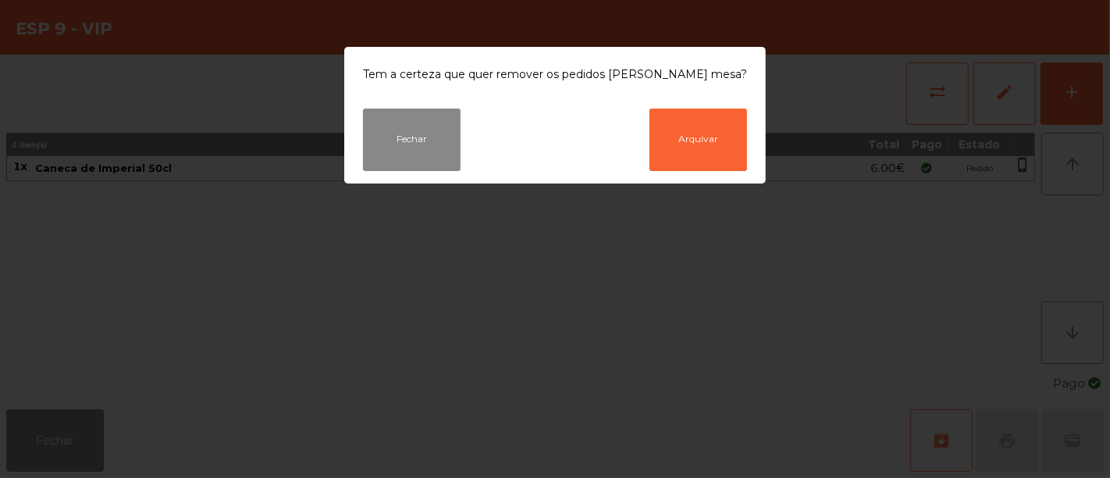
click at [948, 433] on ngb-modal-window "Tem a certeza que quer remover os pedidos [PERSON_NAME] mesa? Fechar Arquivar" at bounding box center [555, 239] width 1110 height 478
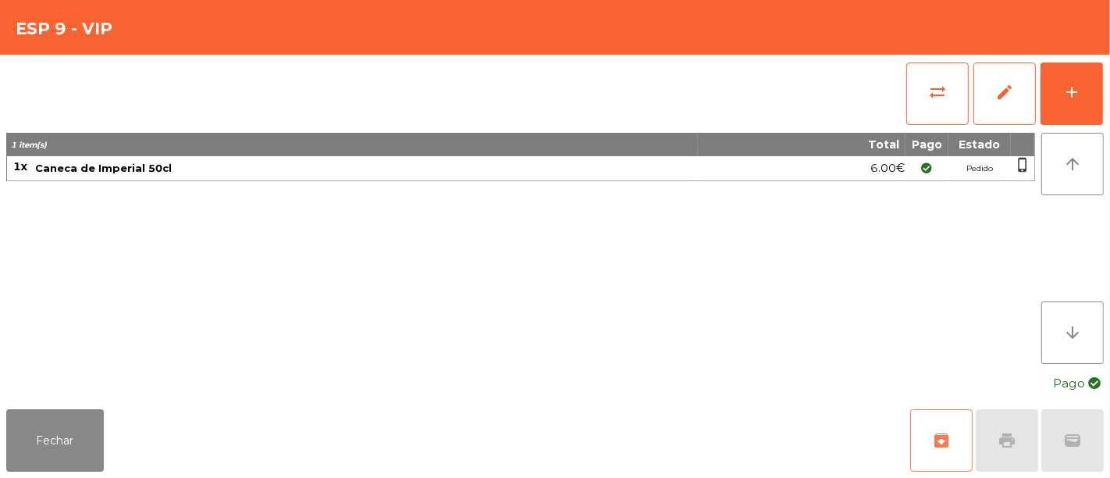
drag, startPoint x: 944, startPoint y: 433, endPoint x: 944, endPoint y: 418, distance: 14.8
click at [944, 418] on button "archive" at bounding box center [941, 440] width 62 height 62
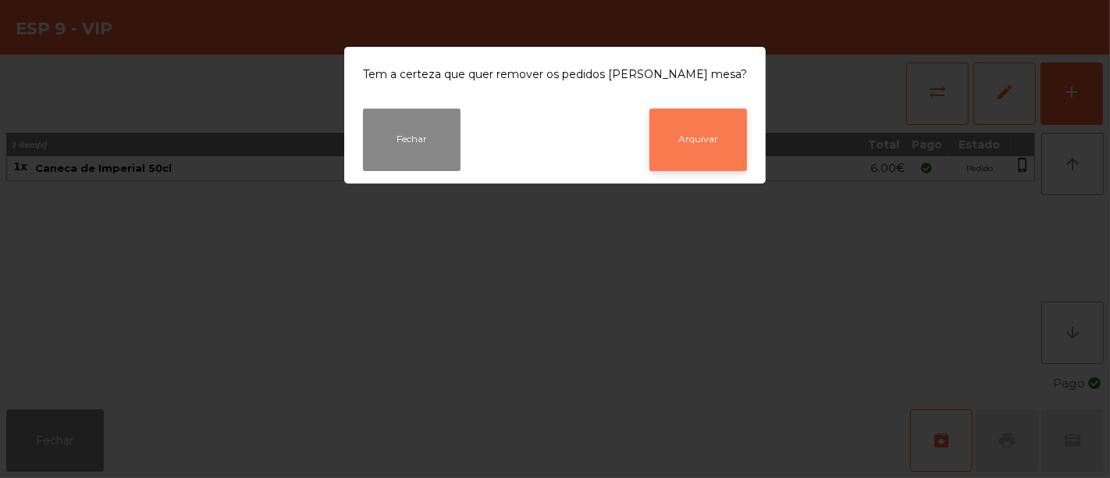
click at [695, 131] on button "Arquivar" at bounding box center [698, 139] width 98 height 62
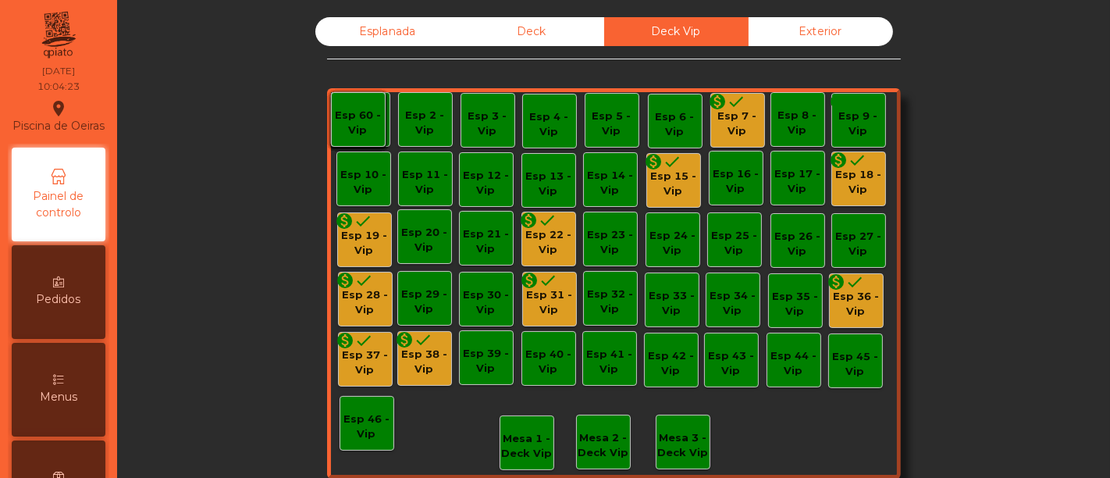
click at [663, 169] on icon "done" at bounding box center [672, 161] width 19 height 19
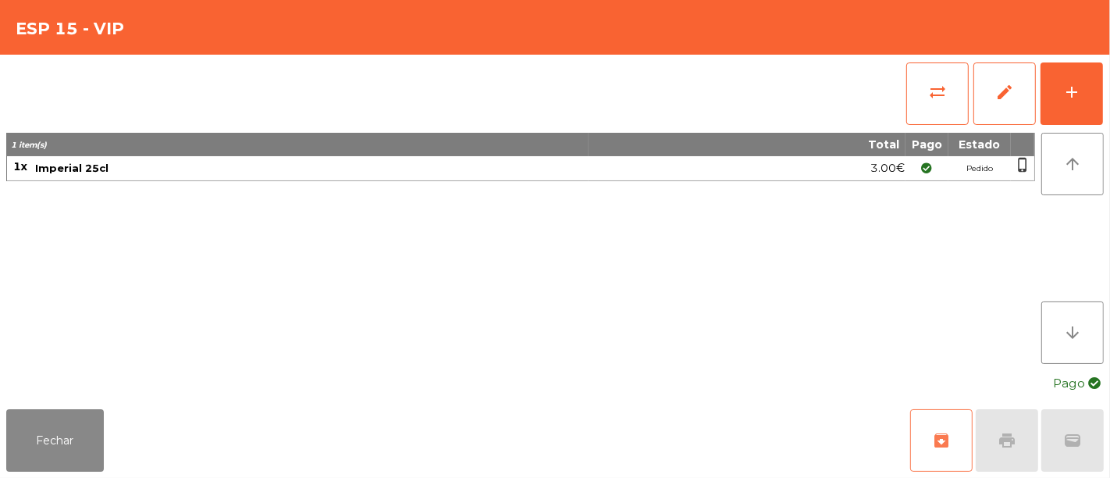
click at [938, 432] on span "archive" at bounding box center [941, 440] width 19 height 19
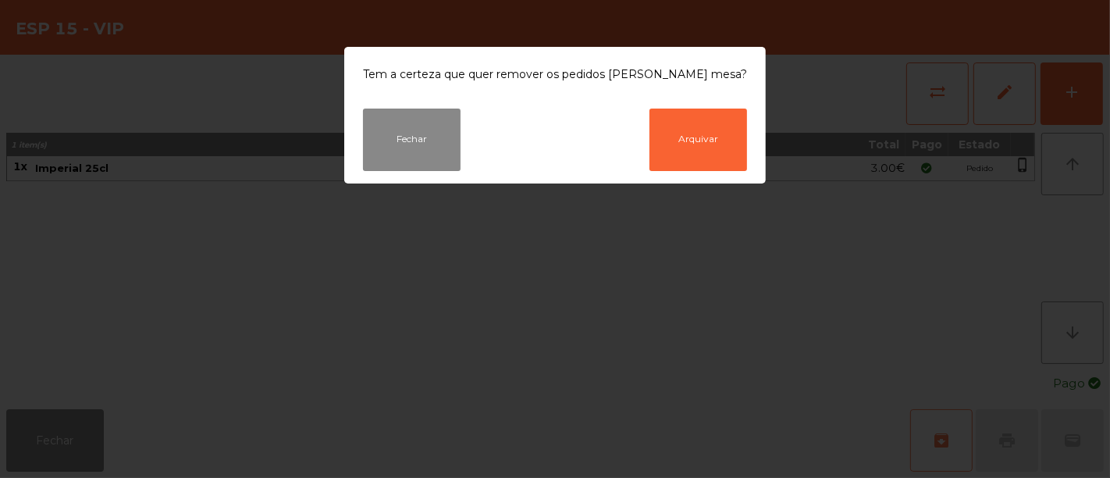
click at [938, 432] on ngb-modal-window "Tem a certeza que quer remover os pedidos [PERSON_NAME] mesa? Fechar Arquivar" at bounding box center [555, 239] width 1110 height 478
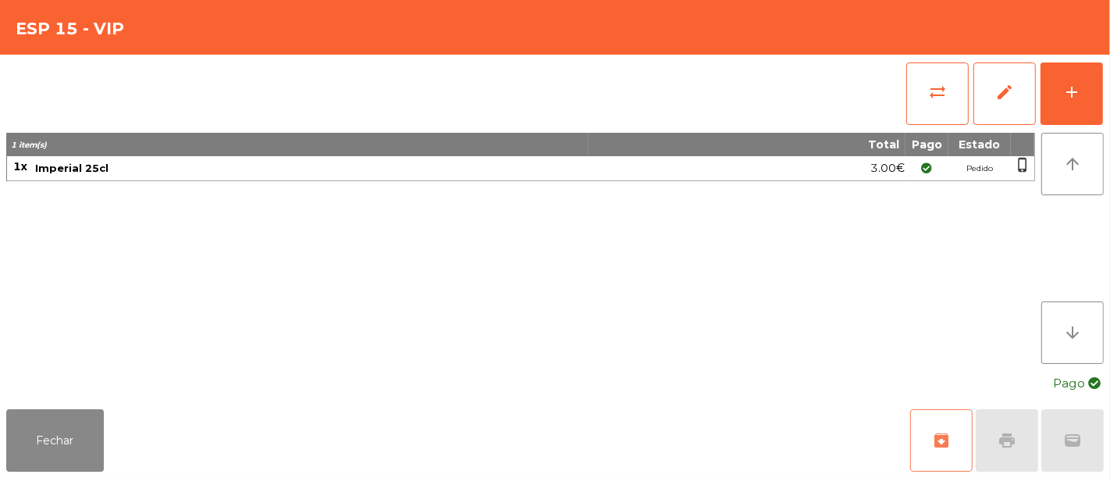
click at [934, 438] on span "archive" at bounding box center [941, 440] width 19 height 19
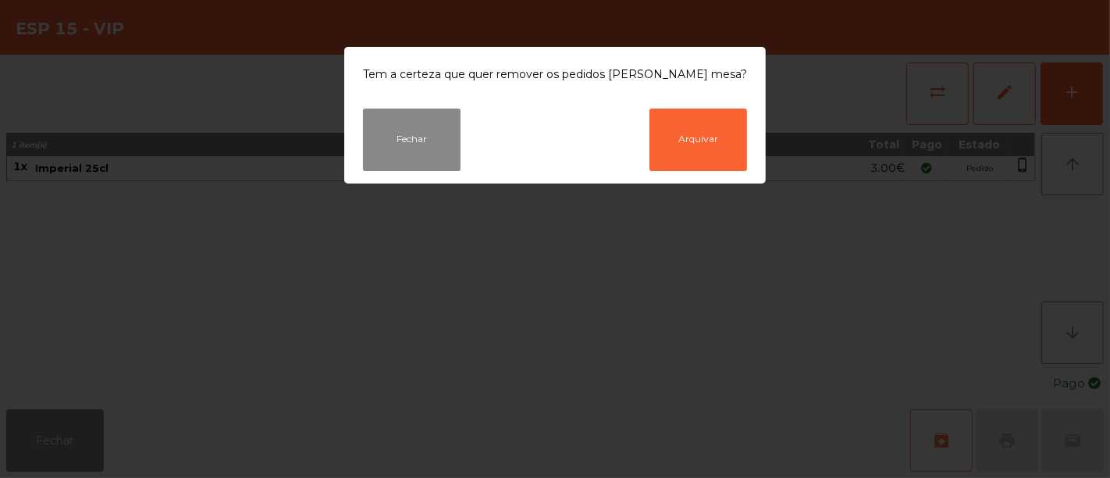
click at [934, 438] on ngb-modal-window "Tem a certeza que quer remover os pedidos [PERSON_NAME] mesa? Fechar Arquivar" at bounding box center [555, 239] width 1110 height 478
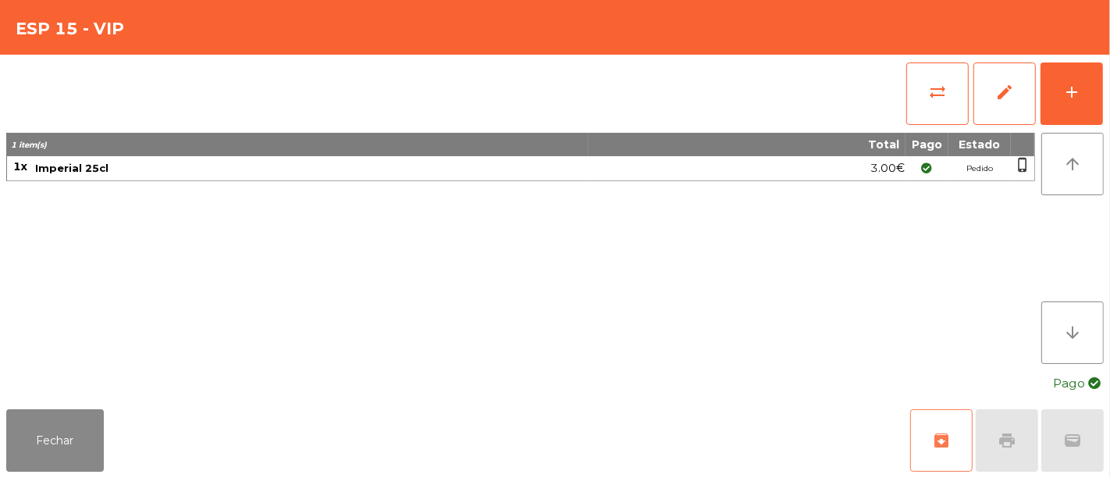
click at [957, 443] on button "archive" at bounding box center [941, 440] width 62 height 62
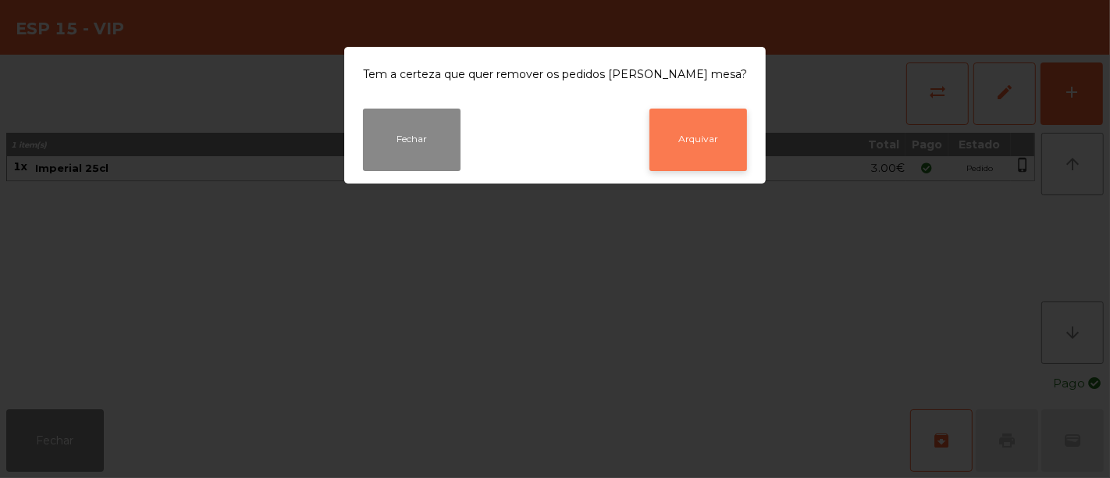
click at [649, 141] on button "Arquivar" at bounding box center [698, 139] width 98 height 62
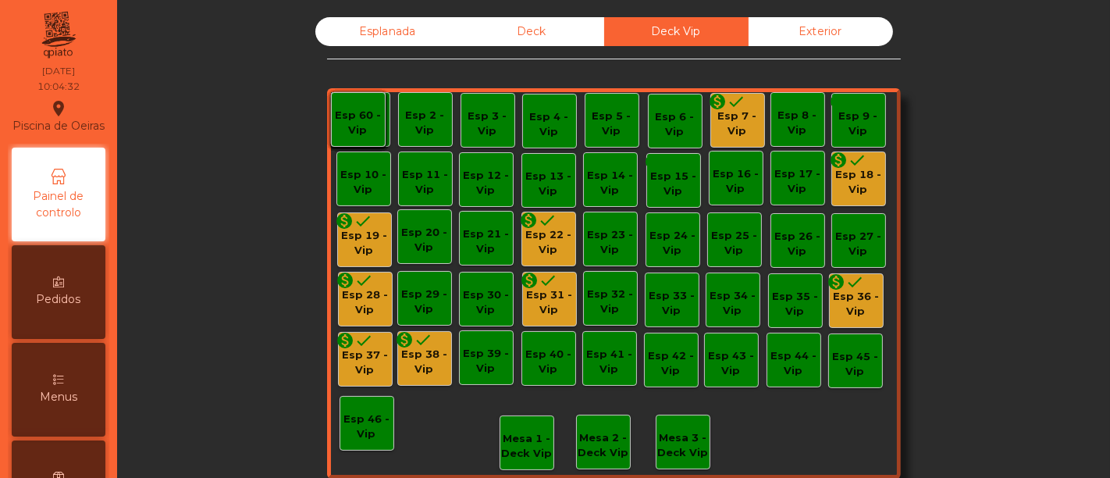
click at [838, 169] on div "monetization_on done" at bounding box center [848, 162] width 37 height 23
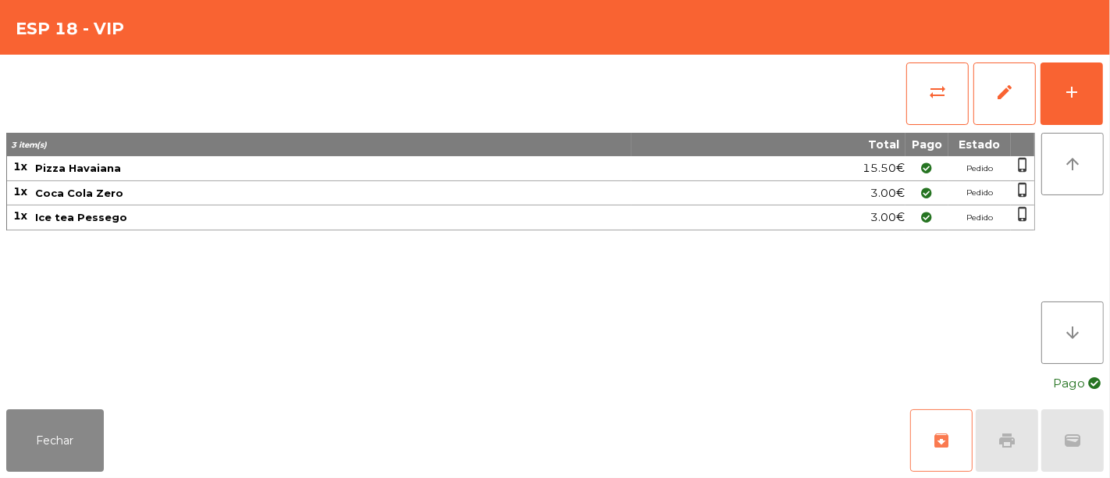
click at [938, 443] on span "archive" at bounding box center [941, 440] width 19 height 19
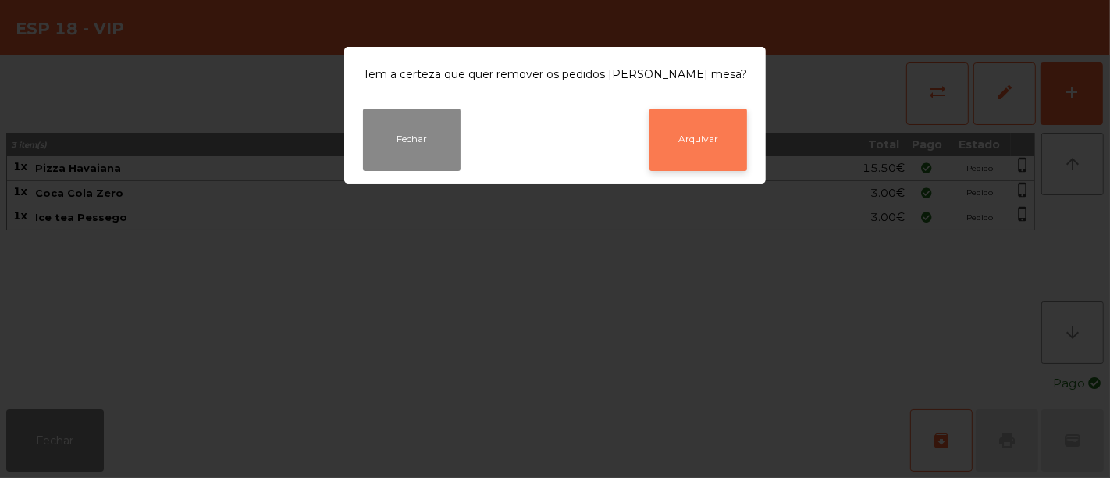
click at [677, 149] on button "Arquivar" at bounding box center [698, 139] width 98 height 62
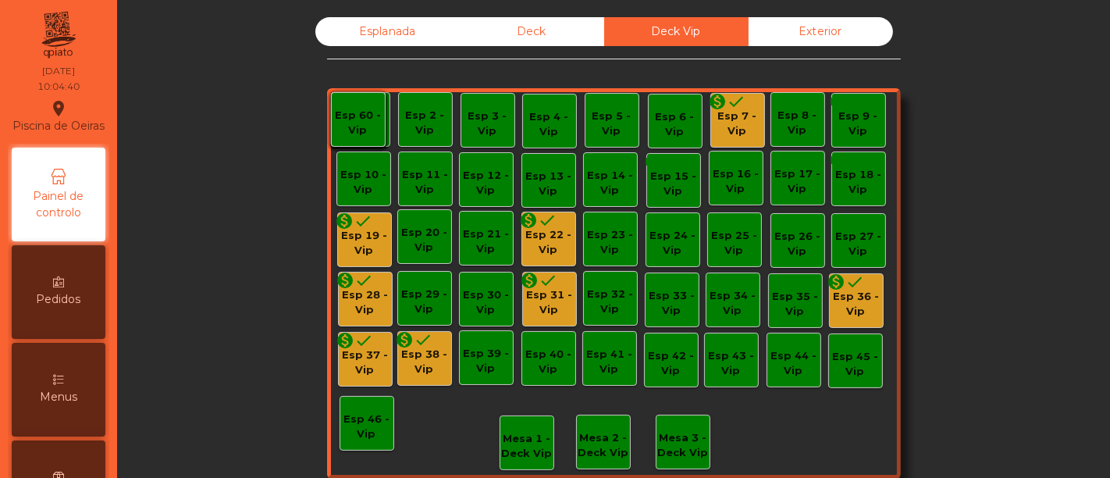
click at [354, 229] on icon "done" at bounding box center [363, 221] width 19 height 19
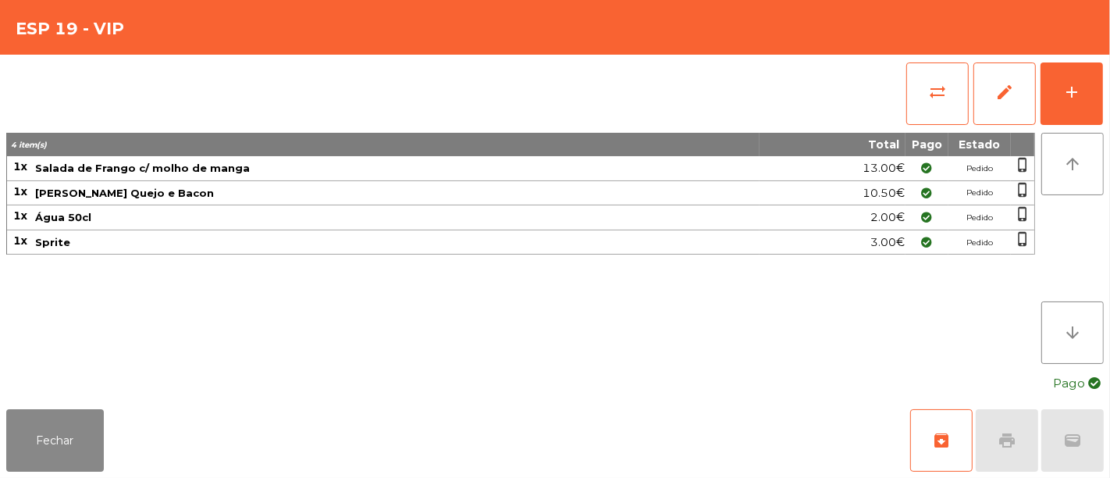
click at [352, 229] on td "Água 50cl" at bounding box center [397, 217] width 726 height 25
click at [951, 432] on button "archive" at bounding box center [941, 440] width 62 height 62
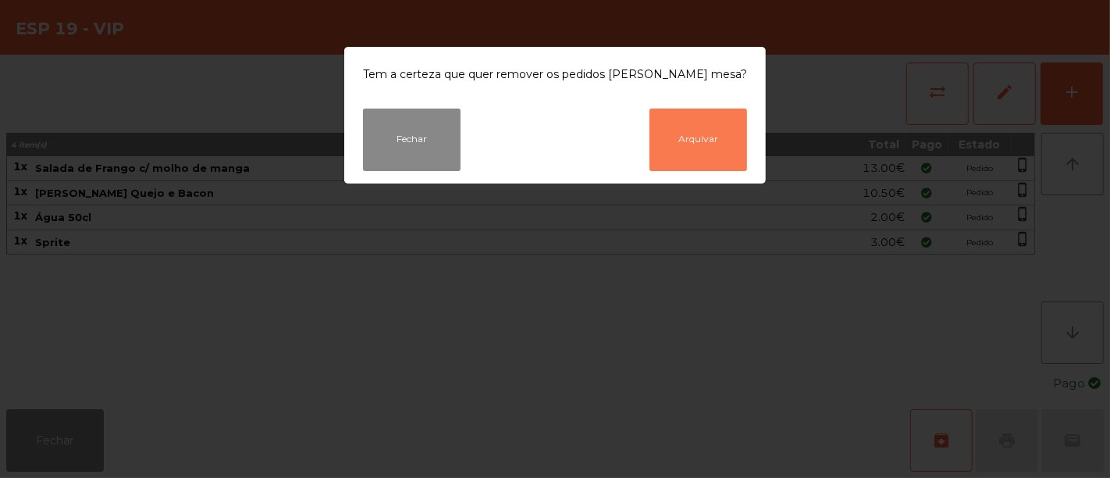
click at [709, 130] on button "Arquivar" at bounding box center [698, 139] width 98 height 62
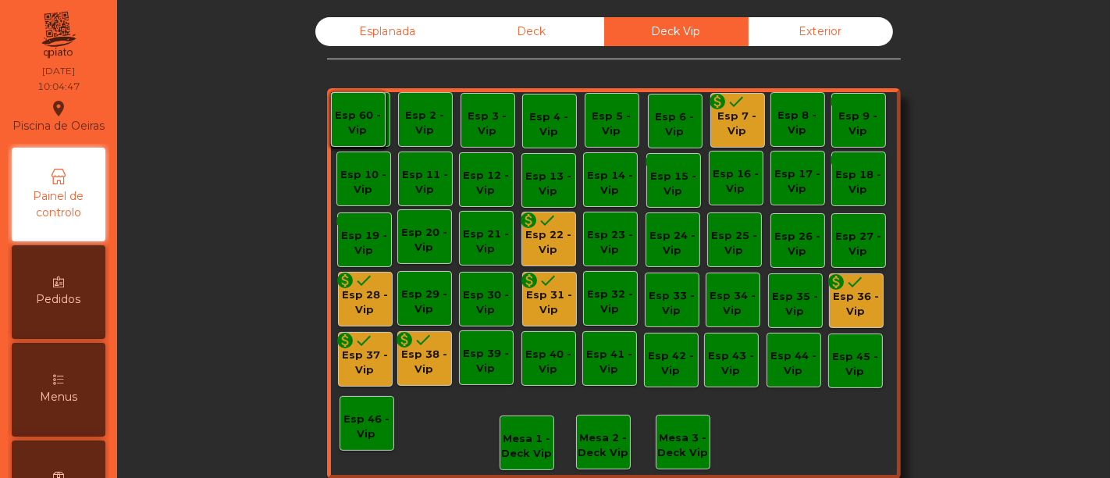
click at [548, 237] on div "Esp 22 - Vip" at bounding box center [548, 242] width 53 height 30
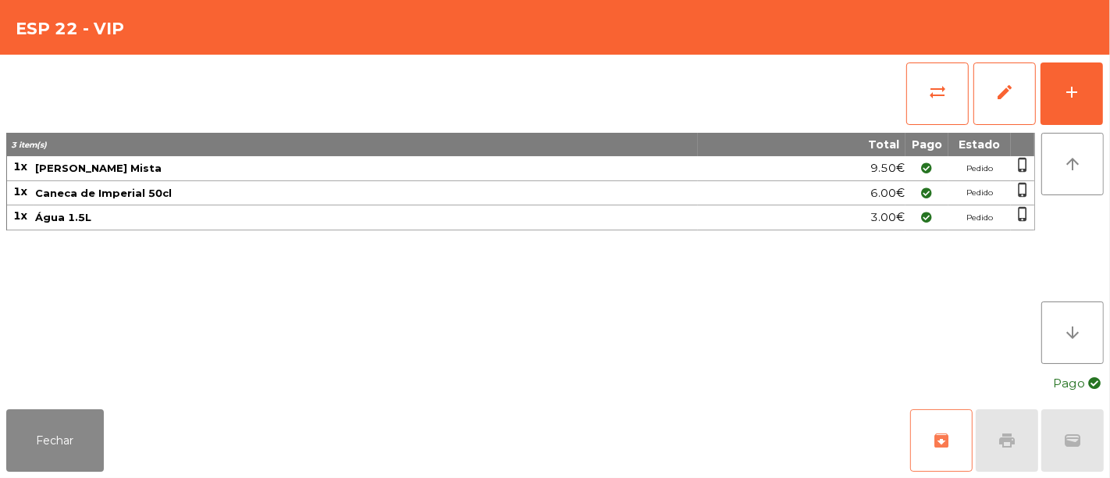
click at [944, 442] on span "archive" at bounding box center [941, 440] width 19 height 19
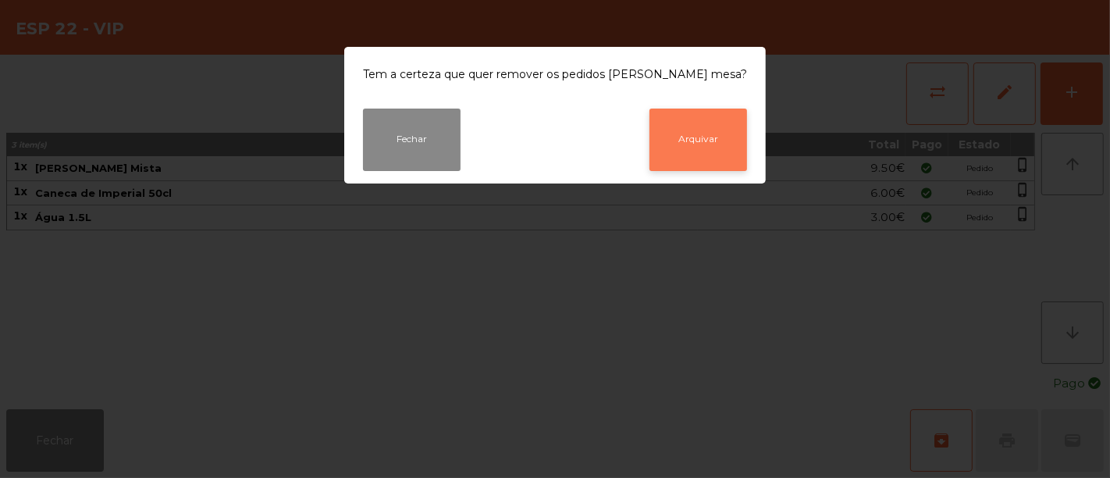
click at [673, 118] on button "Arquivar" at bounding box center [698, 139] width 98 height 62
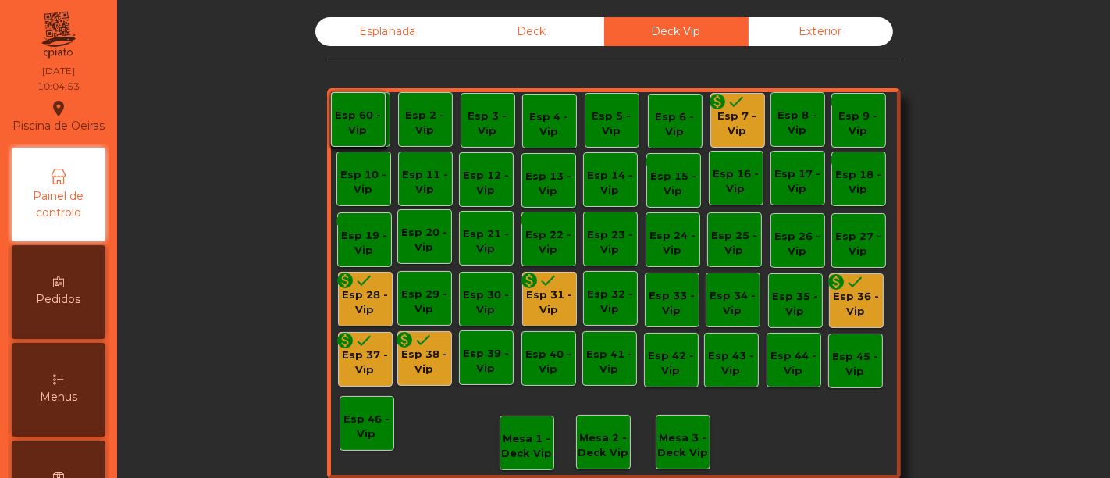
click at [852, 296] on div "Esp 36 - Vip" at bounding box center [856, 304] width 53 height 30
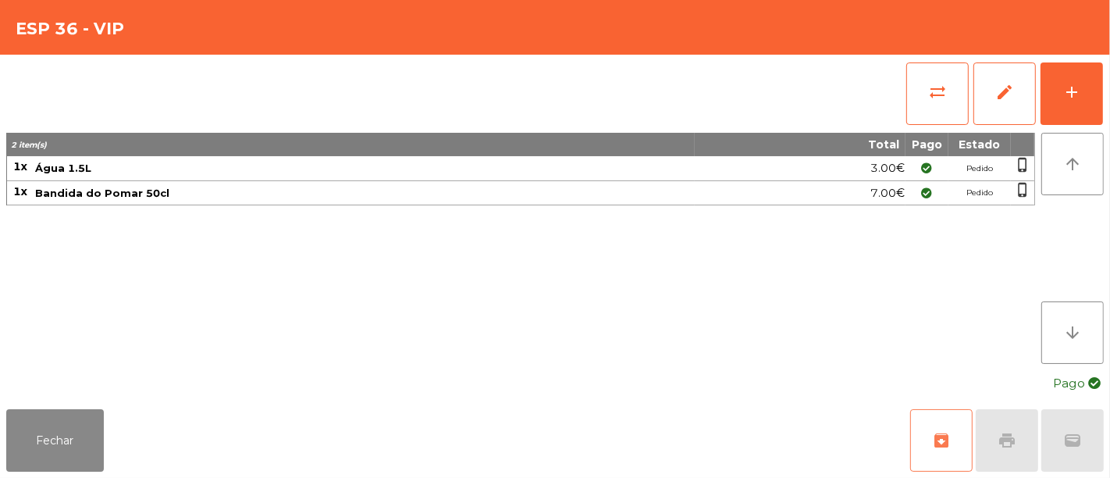
click at [940, 436] on span "archive" at bounding box center [941, 440] width 19 height 19
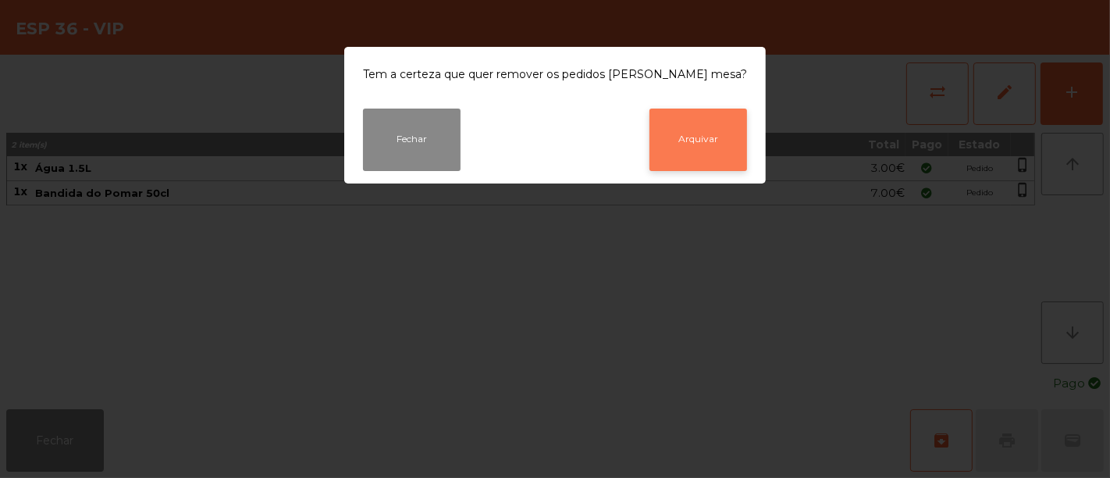
click at [657, 139] on button "Arquivar" at bounding box center [698, 139] width 98 height 62
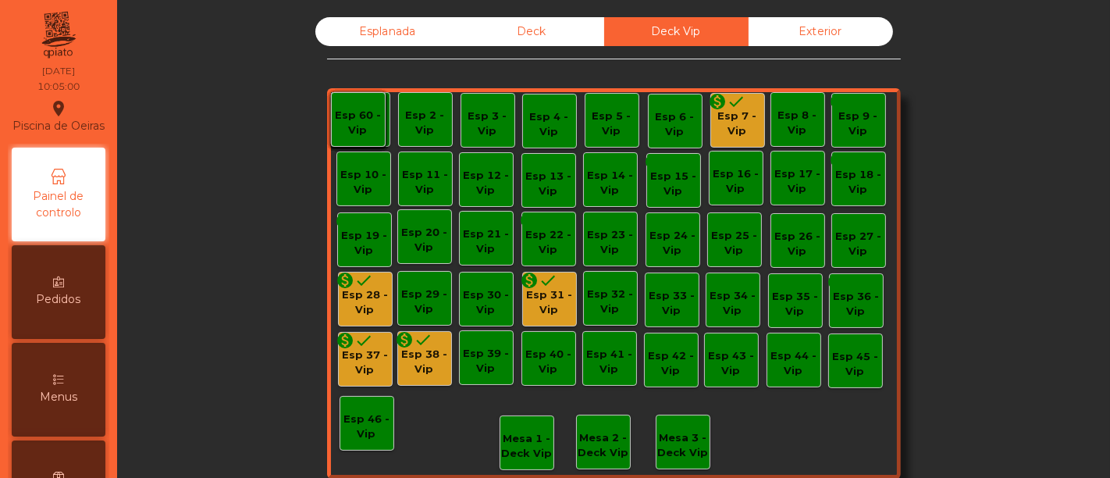
click at [538, 293] on div "Esp 31 - Vip" at bounding box center [549, 302] width 53 height 30
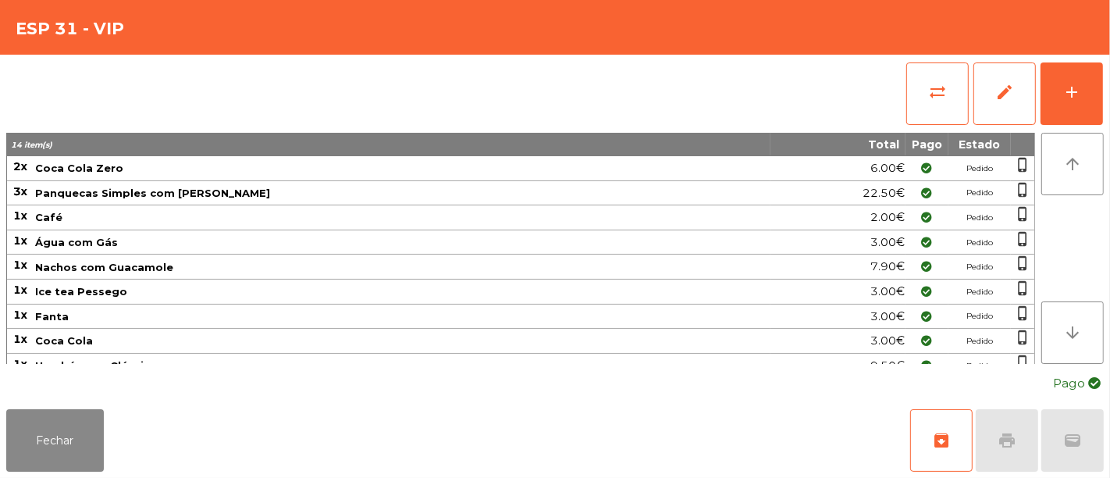
click at [538, 293] on span "Ice tea Pessego" at bounding box center [402, 291] width 734 height 12
click at [939, 437] on span "archive" at bounding box center [941, 440] width 19 height 19
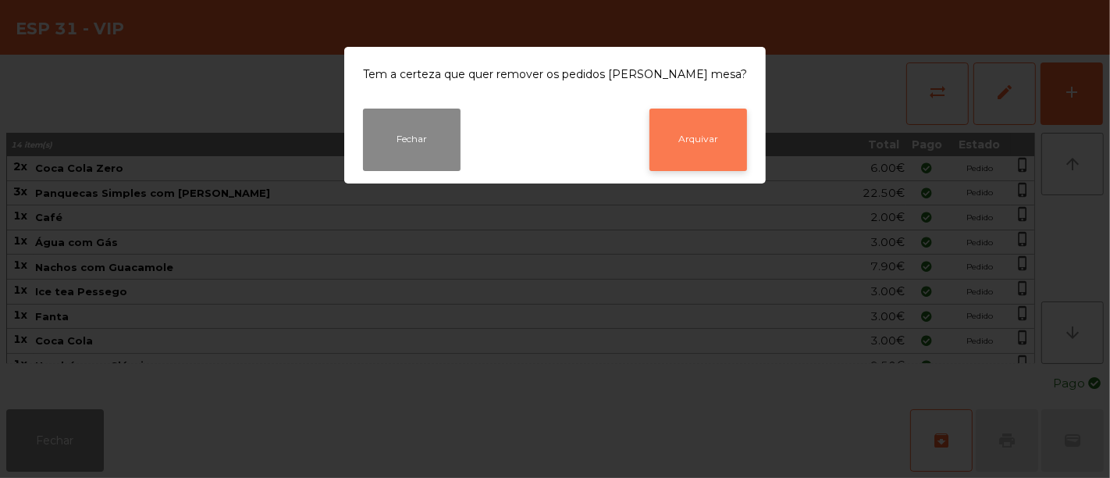
click at [680, 133] on button "Arquivar" at bounding box center [698, 139] width 98 height 62
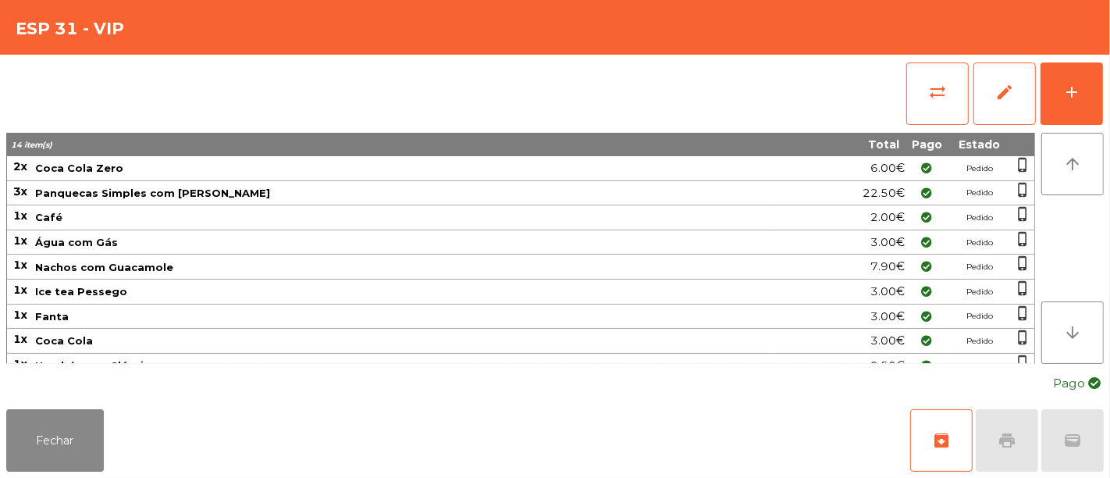
click at [680, 133] on th "14 item(s)" at bounding box center [388, 144] width 763 height 23
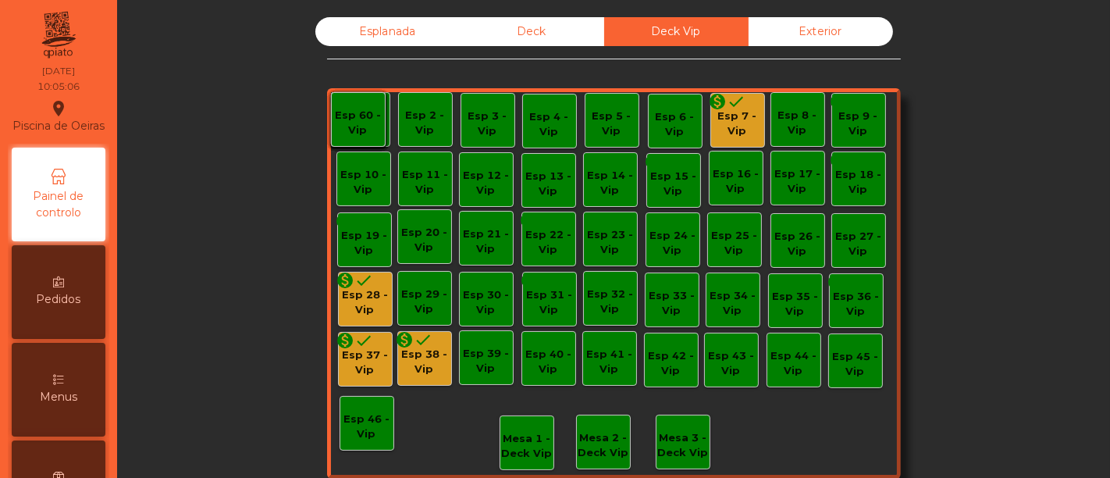
click at [352, 289] on div "monetization_on done" at bounding box center [354, 282] width 37 height 23
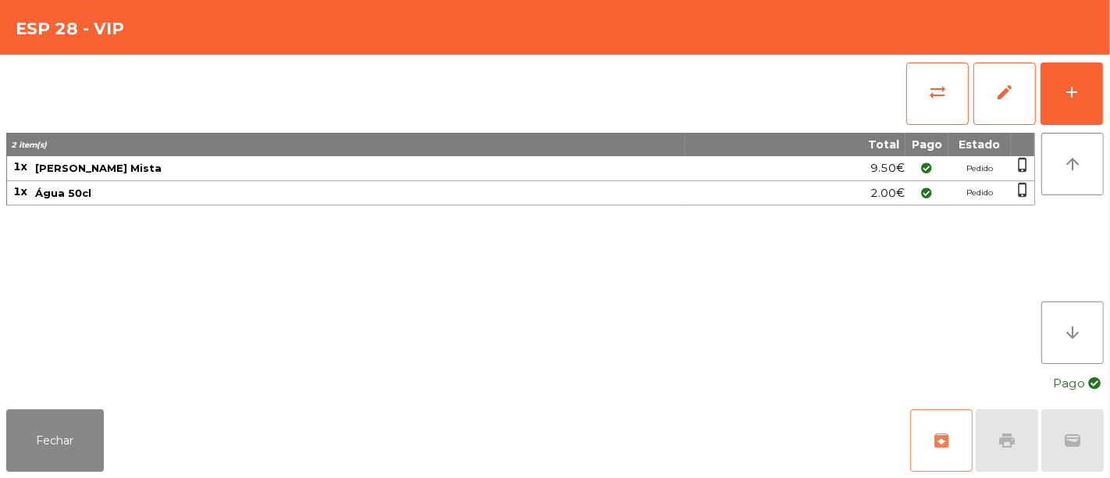
click at [950, 436] on span "archive" at bounding box center [941, 440] width 19 height 19
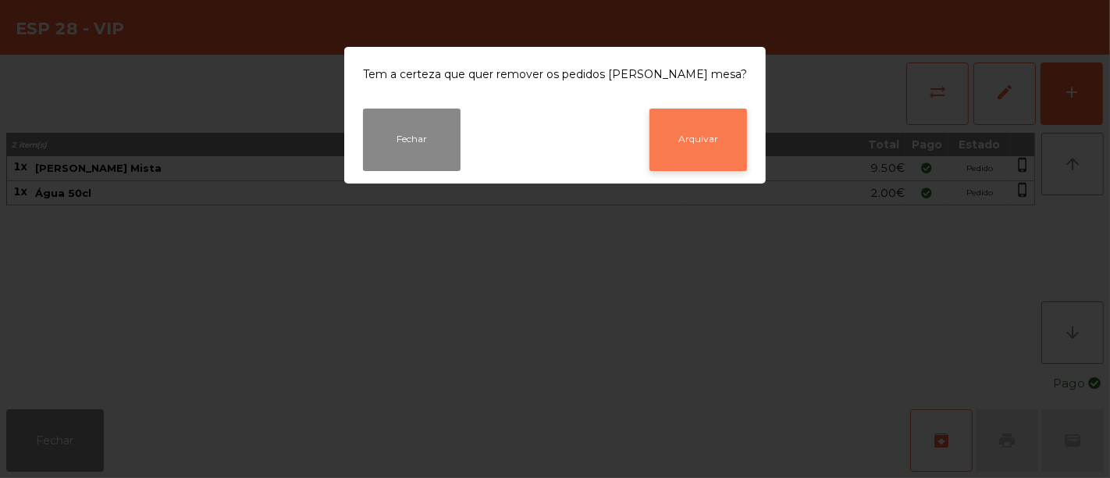
click at [671, 140] on button "Arquivar" at bounding box center [698, 139] width 98 height 62
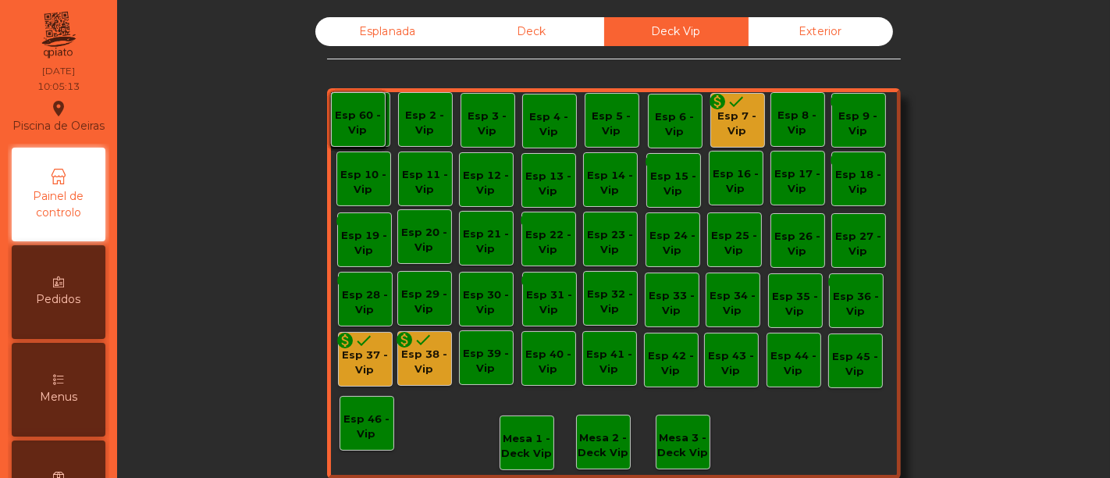
click at [357, 348] on icon "done" at bounding box center [364, 340] width 19 height 19
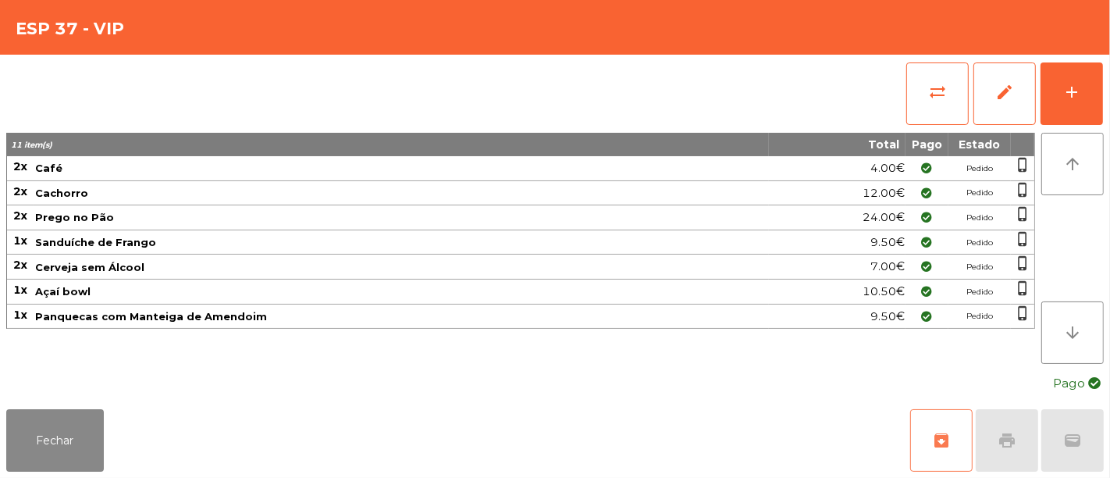
click at [953, 445] on button "archive" at bounding box center [941, 440] width 62 height 62
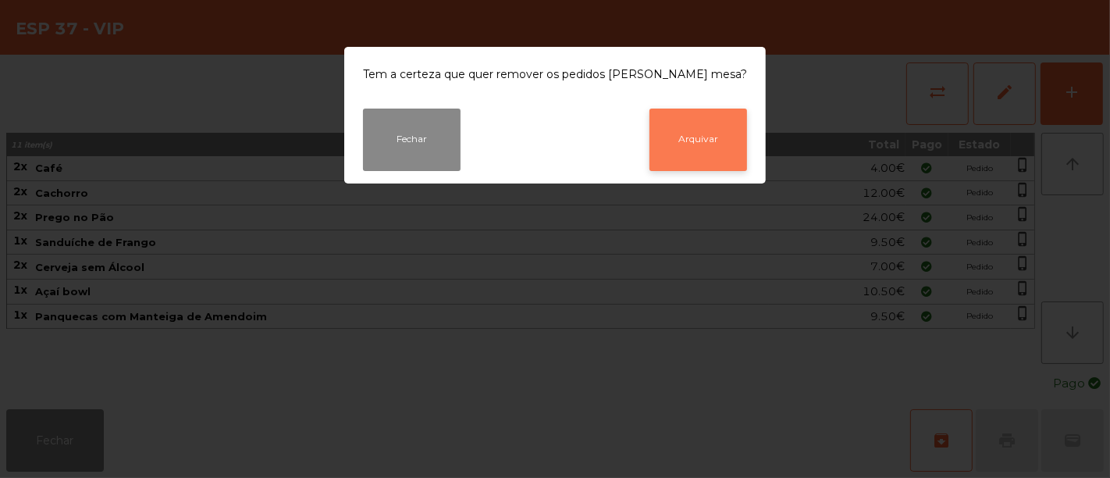
click at [692, 143] on button "Arquivar" at bounding box center [698, 139] width 98 height 62
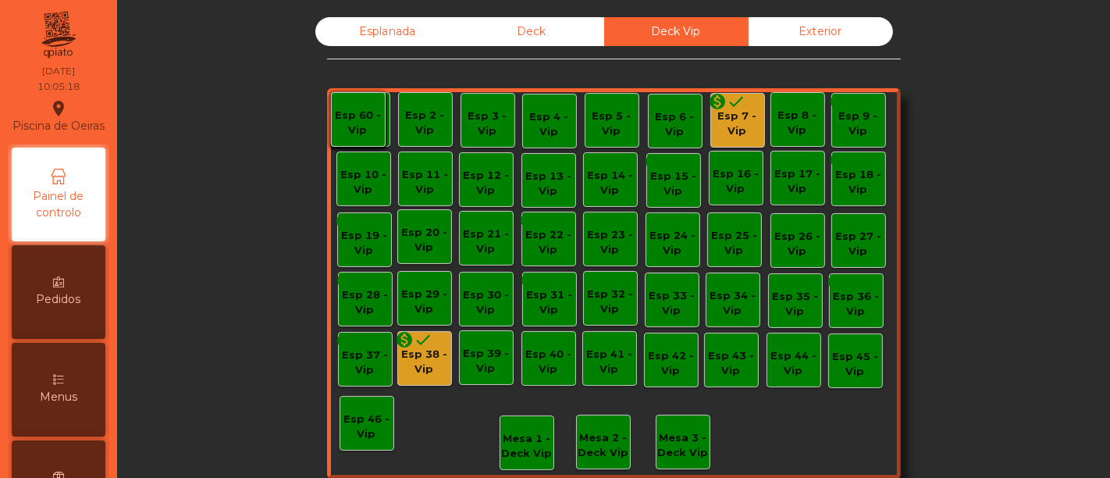
click at [436, 350] on div "Esp 38 - Vip" at bounding box center [424, 362] width 53 height 30
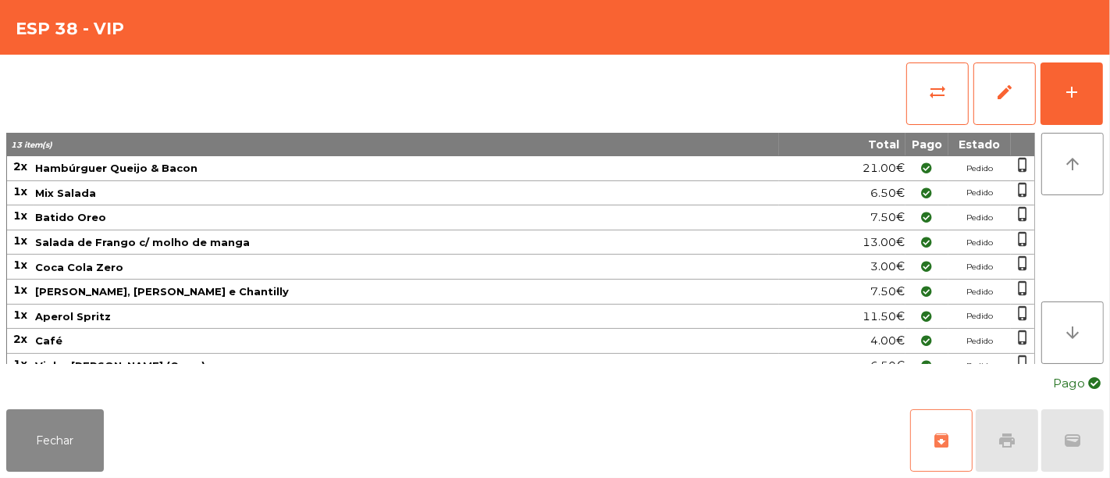
click at [936, 445] on span "archive" at bounding box center [941, 440] width 19 height 19
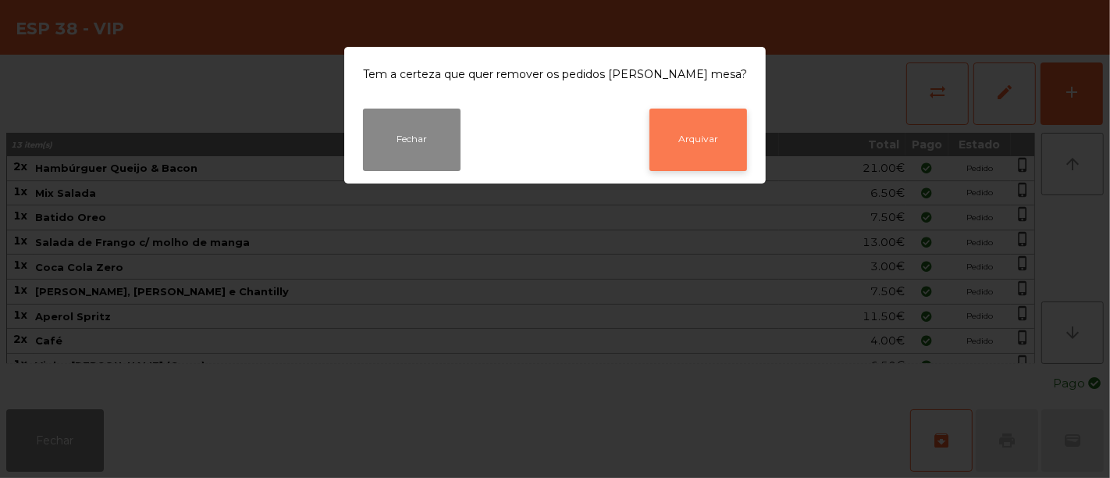
click at [703, 152] on button "Arquivar" at bounding box center [698, 139] width 98 height 62
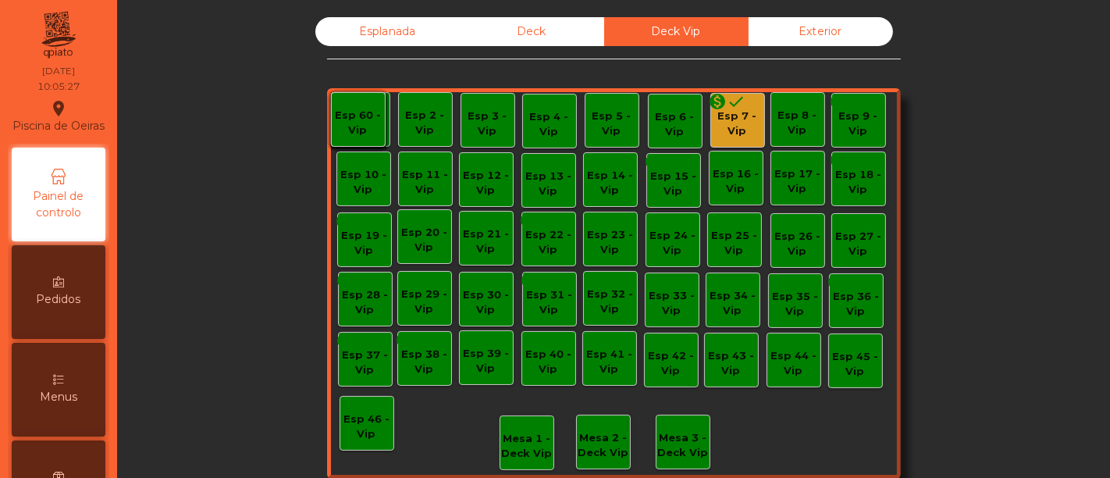
click at [531, 31] on div "Deck" at bounding box center [532, 31] width 144 height 29
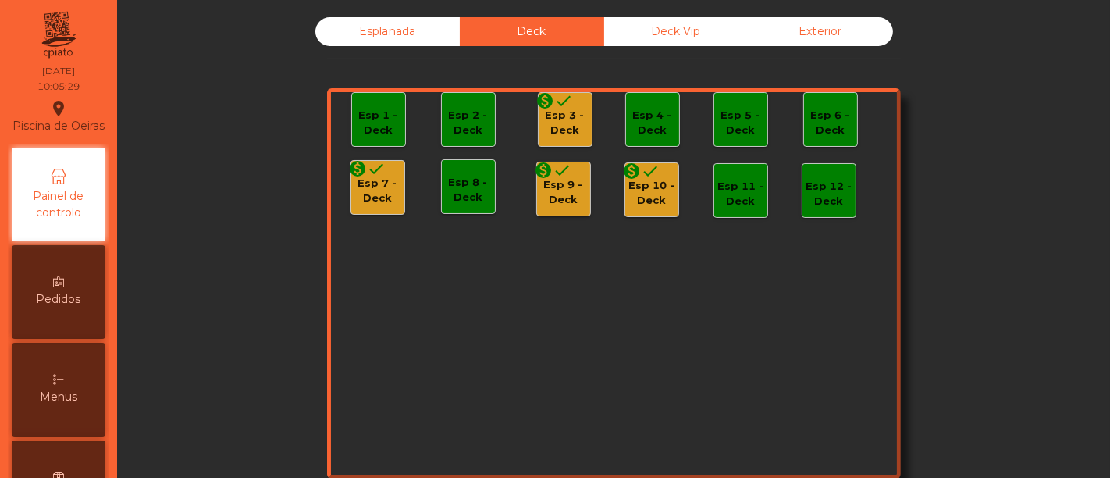
click at [561, 126] on div "Esp 3 - Deck" at bounding box center [565, 123] width 53 height 30
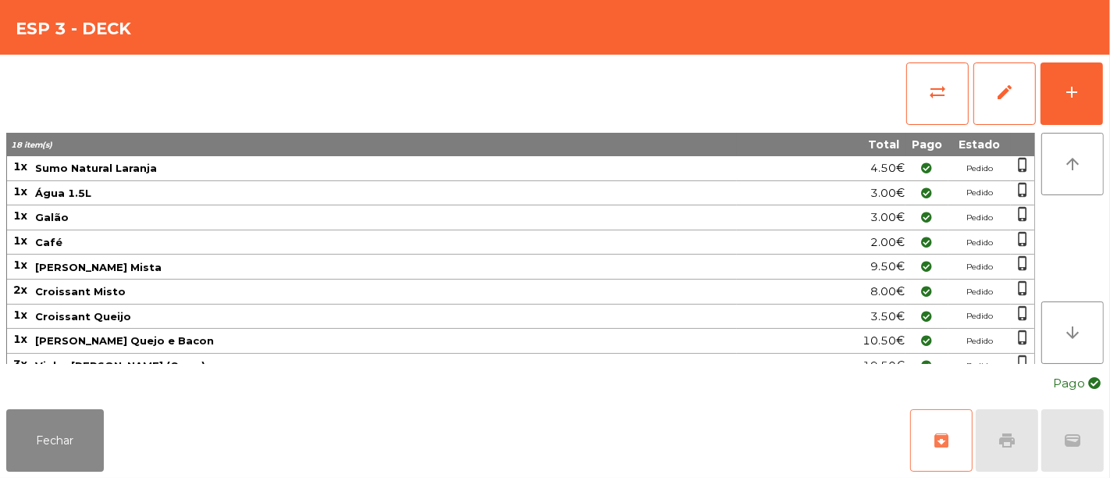
click at [948, 447] on span "archive" at bounding box center [941, 440] width 19 height 19
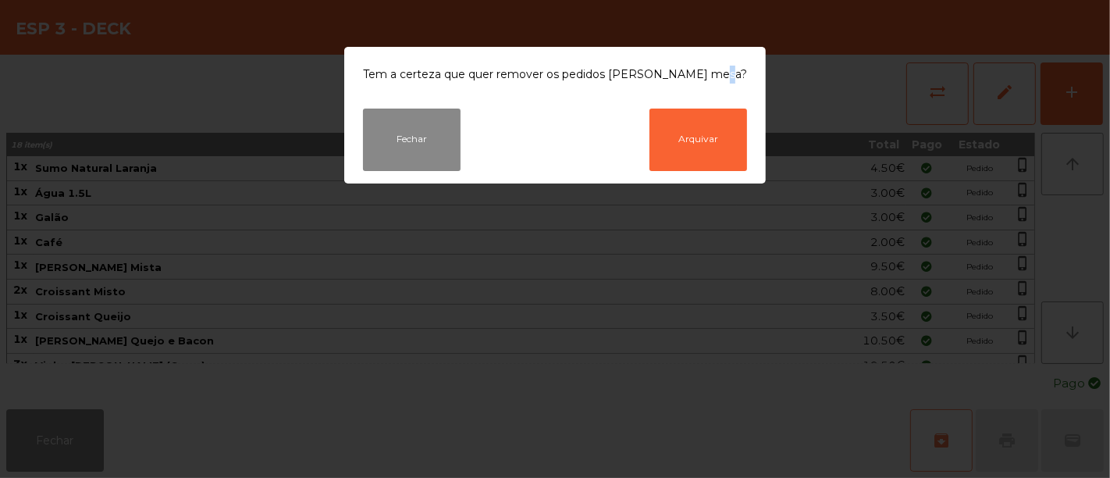
click at [948, 447] on ngb-modal-window "Tem a certeza que quer remover os pedidos [PERSON_NAME] mesa? Fechar Arquivar" at bounding box center [555, 239] width 1110 height 478
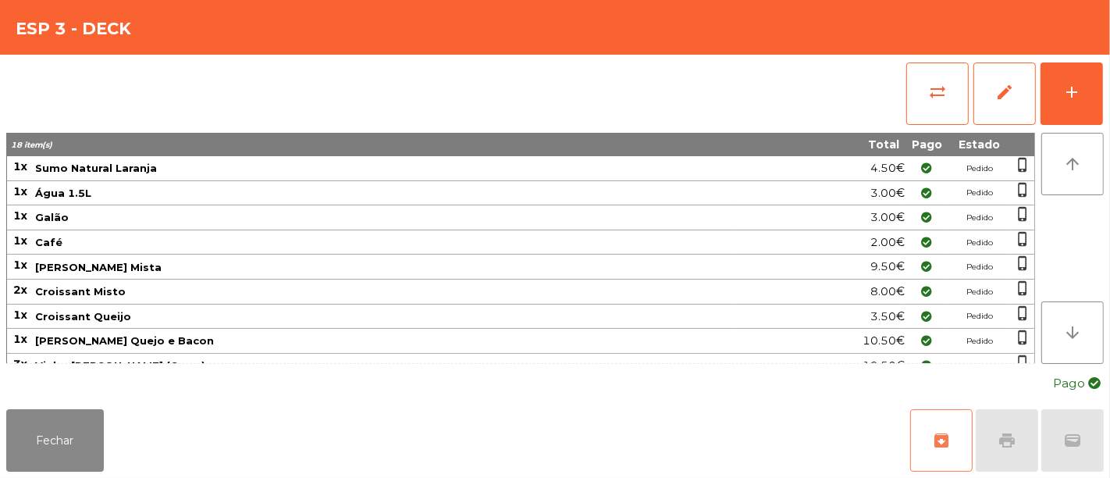
click at [933, 433] on span "archive" at bounding box center [941, 440] width 19 height 19
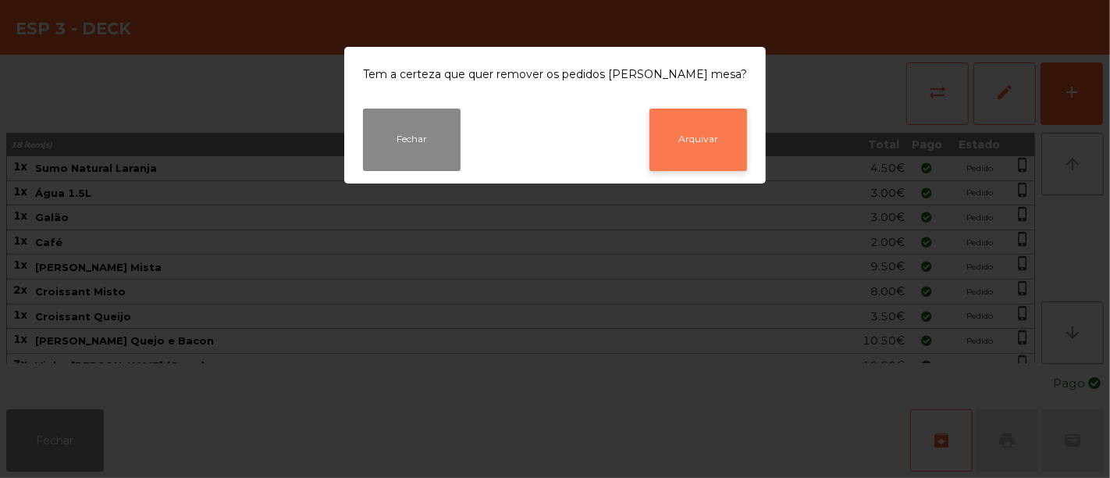
click at [701, 131] on button "Arquivar" at bounding box center [698, 139] width 98 height 62
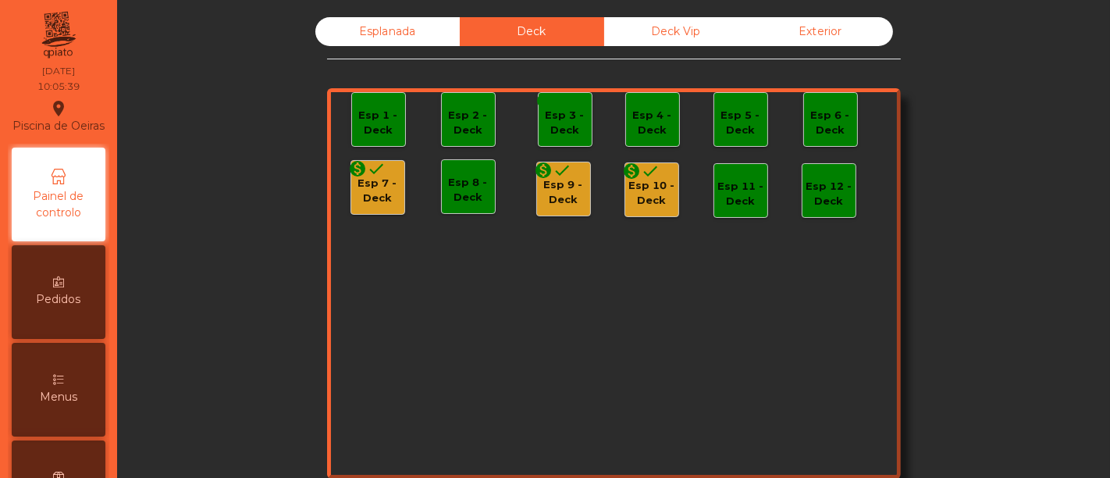
click at [554, 190] on div "Esp 9 - Deck" at bounding box center [563, 192] width 53 height 30
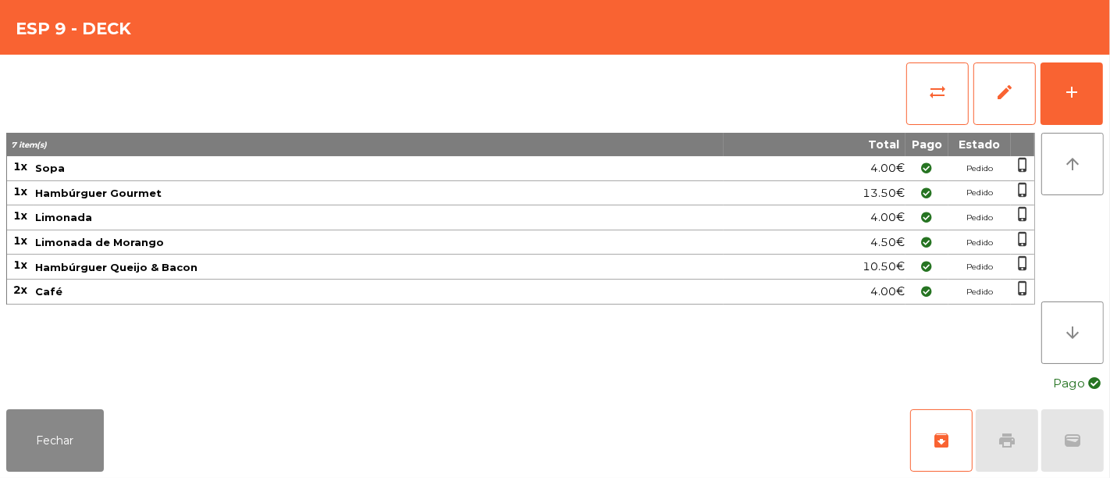
click at [554, 190] on span "Hambúrguer Gourmet" at bounding box center [378, 193] width 687 height 12
click at [930, 432] on button "archive" at bounding box center [941, 440] width 62 height 62
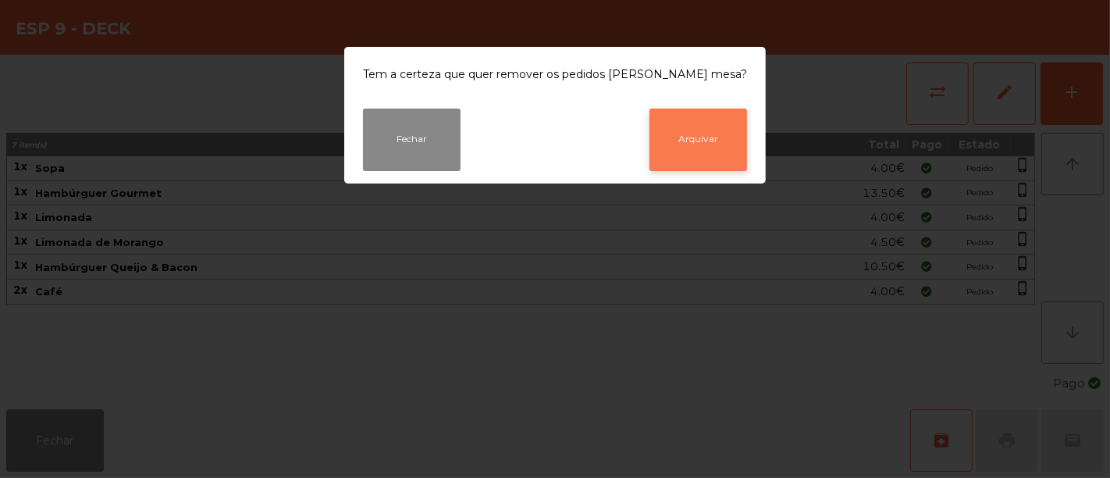
click at [676, 138] on button "Arquivar" at bounding box center [698, 139] width 98 height 62
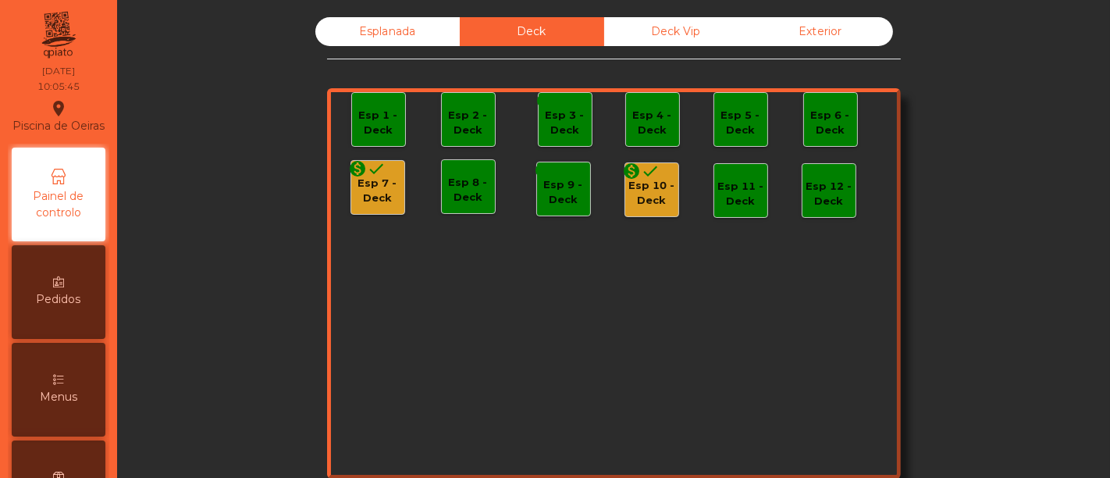
click at [642, 172] on icon "done" at bounding box center [651, 171] width 19 height 19
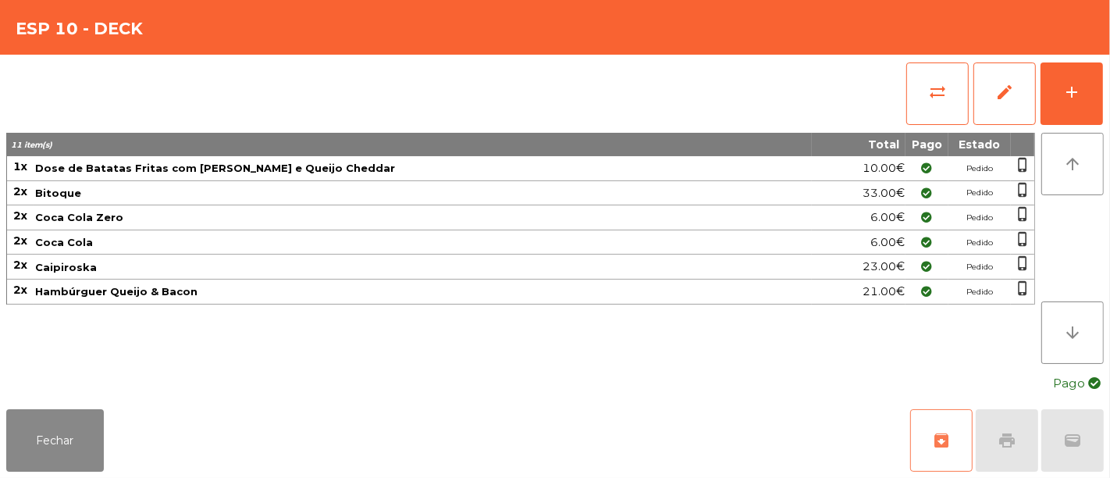
click at [941, 427] on button "archive" at bounding box center [941, 440] width 62 height 62
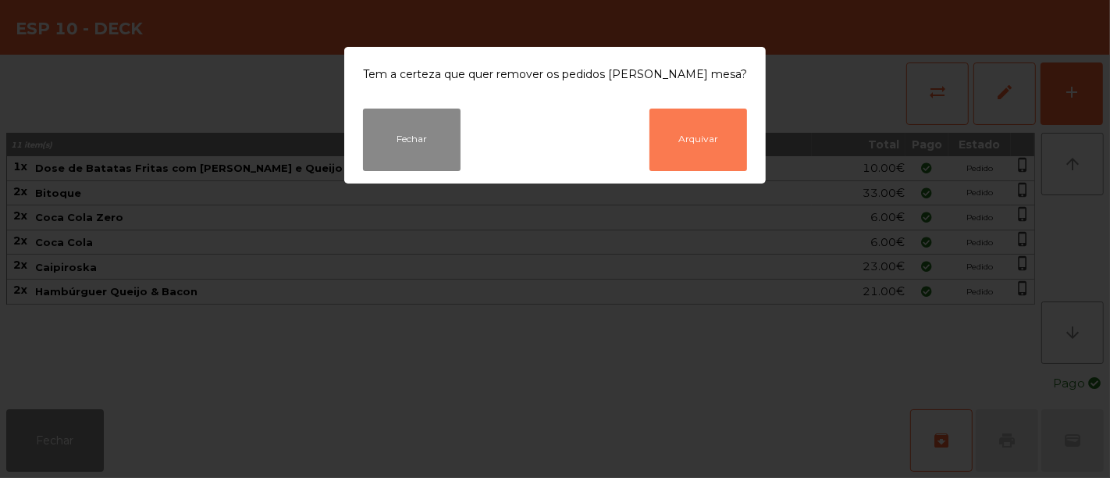
click at [683, 133] on button "Arquivar" at bounding box center [698, 139] width 98 height 62
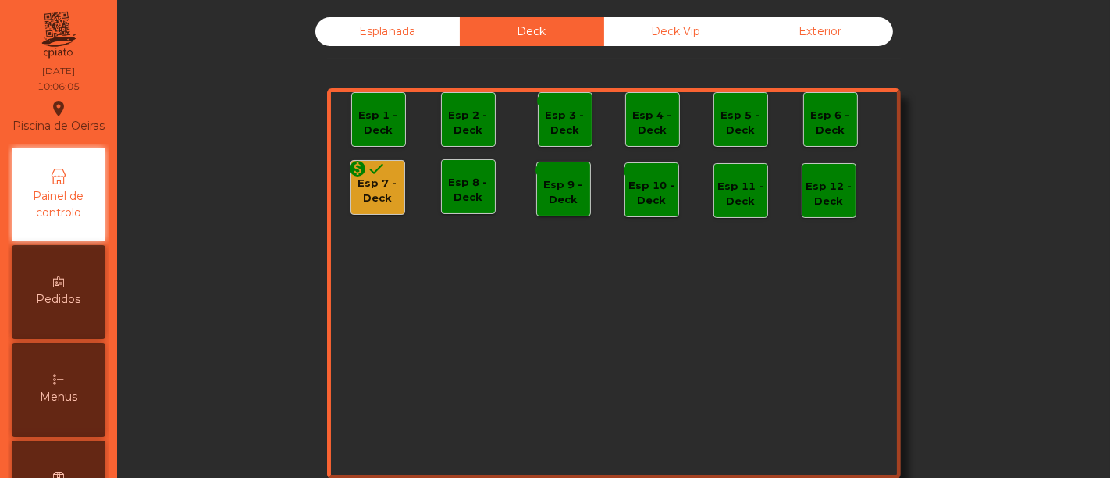
click at [375, 190] on div "Esp 7 - Deck" at bounding box center [377, 191] width 53 height 30
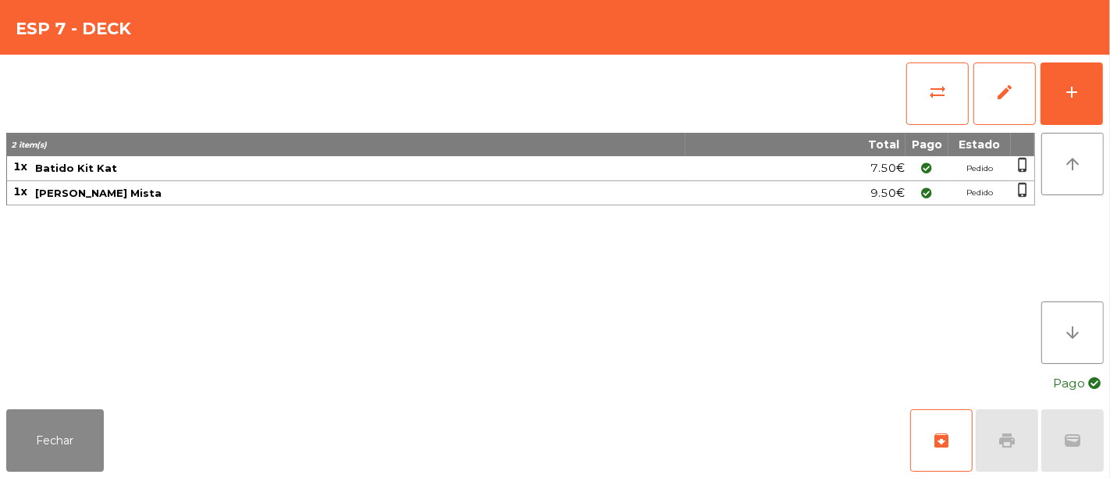
click at [375, 190] on span "[PERSON_NAME] Mista" at bounding box center [359, 193] width 649 height 12
click at [963, 449] on button "archive" at bounding box center [941, 440] width 62 height 62
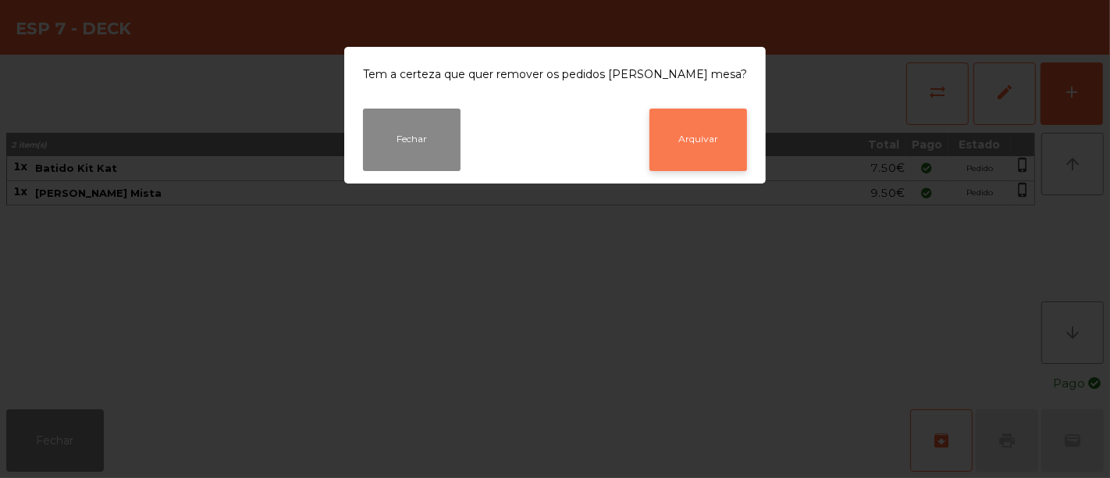
click at [684, 139] on button "Arquivar" at bounding box center [698, 139] width 98 height 62
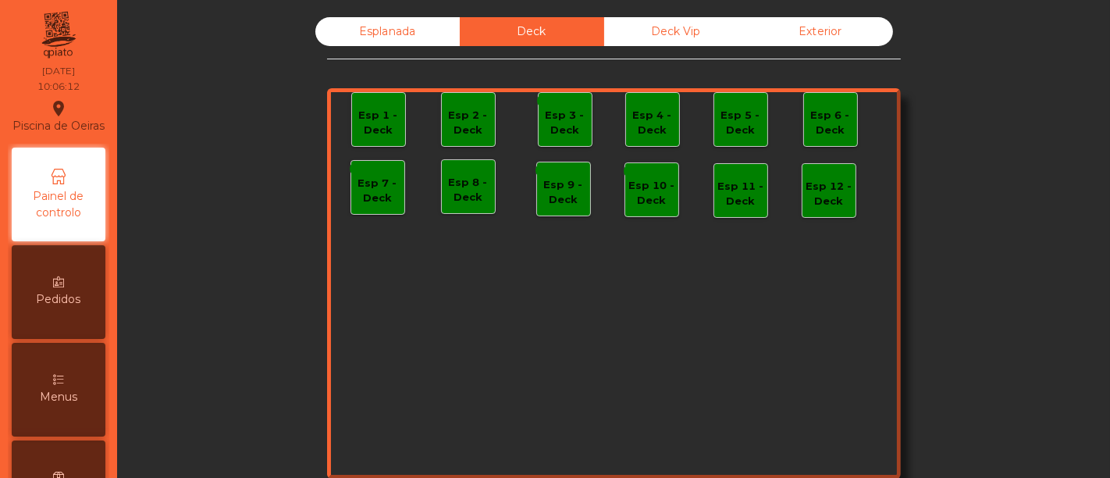
click at [376, 32] on div "Esplanada" at bounding box center [387, 31] width 144 height 29
